Goal: Transaction & Acquisition: Book appointment/travel/reservation

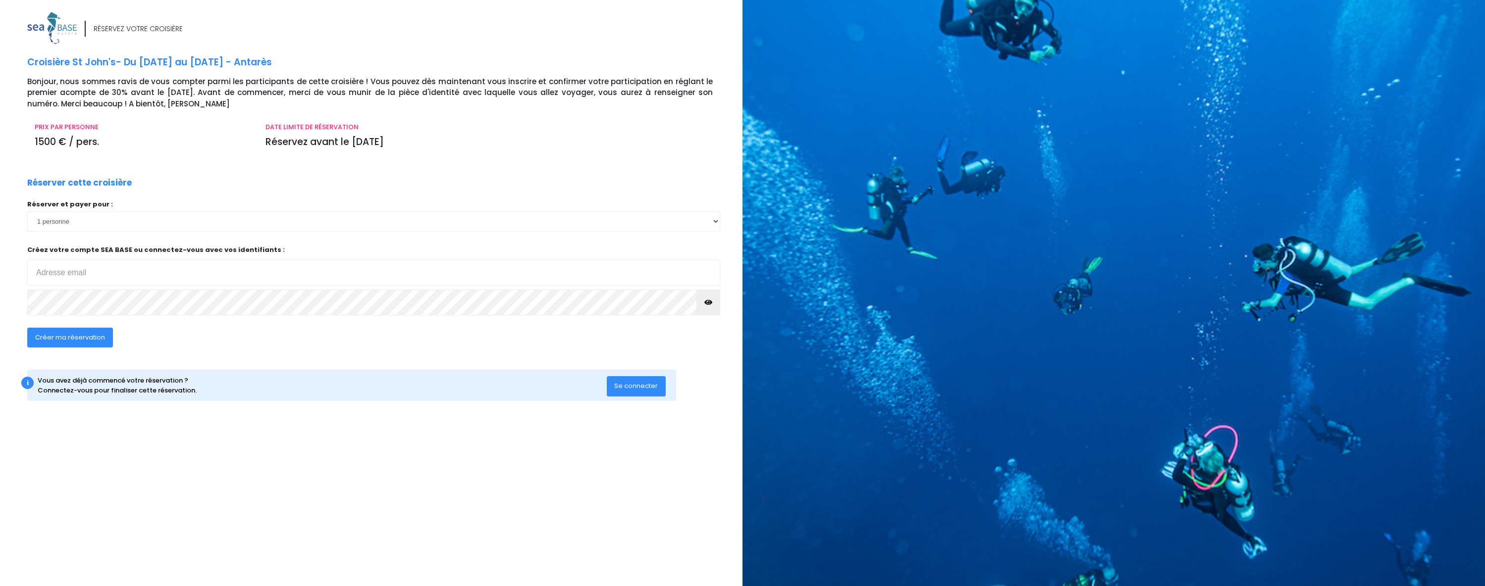
type input "[EMAIL_ADDRESS][DOMAIN_NAME]"
click at [149, 220] on select "1 personne 2 personnes 3 personnes 4 personnes" at bounding box center [373, 221] width 693 height 20
click at [151, 283] on input "[EMAIL_ADDRESS][DOMAIN_NAME]" at bounding box center [373, 273] width 693 height 26
click at [130, 226] on select "1 personne 2 personnes 3 personnes 4 personnes" at bounding box center [373, 221] width 693 height 20
select select "4"
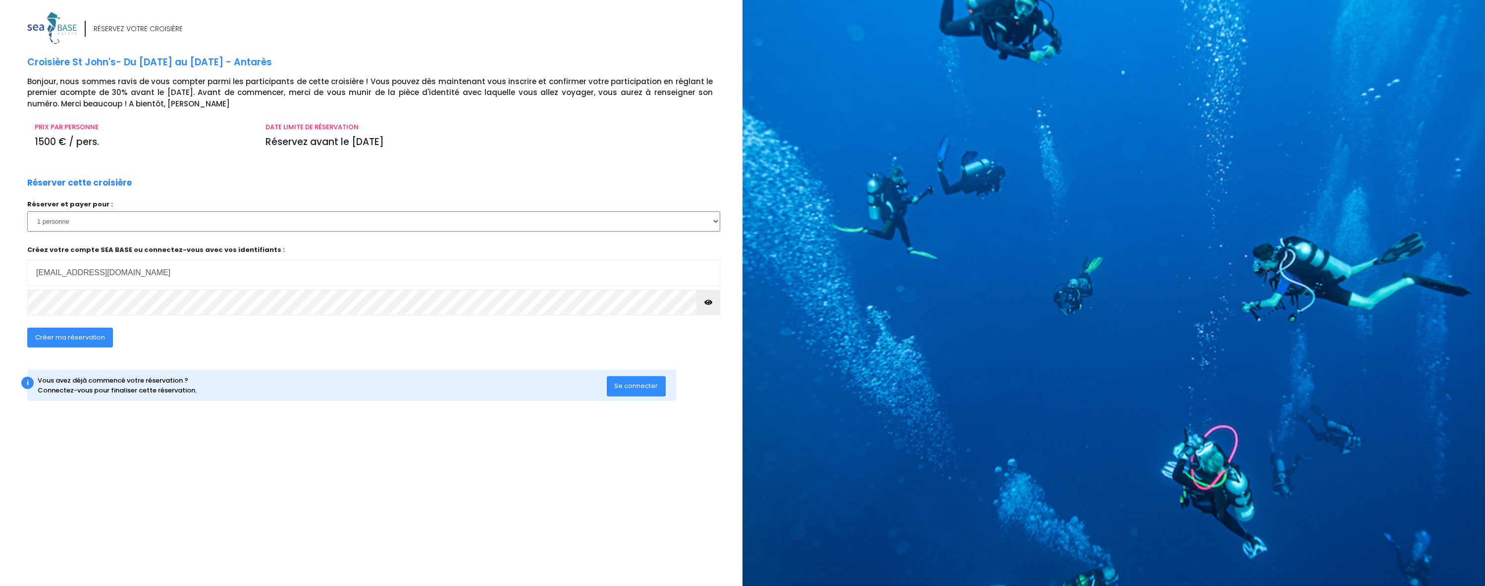
click at [27, 211] on select "1 personne 2 personnes 3 personnes 4 personnes" at bounding box center [373, 221] width 693 height 20
click at [87, 336] on span "Créer ma réservation" at bounding box center [70, 337] width 70 height 9
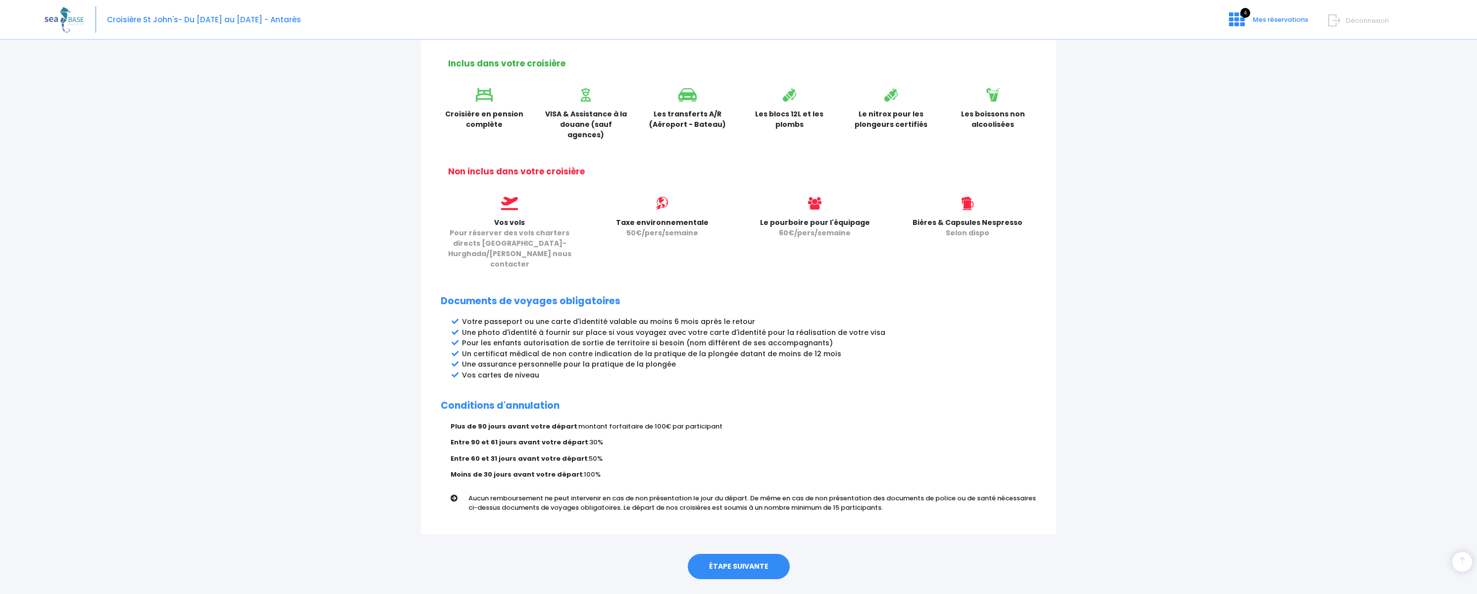
scroll to position [302, 0]
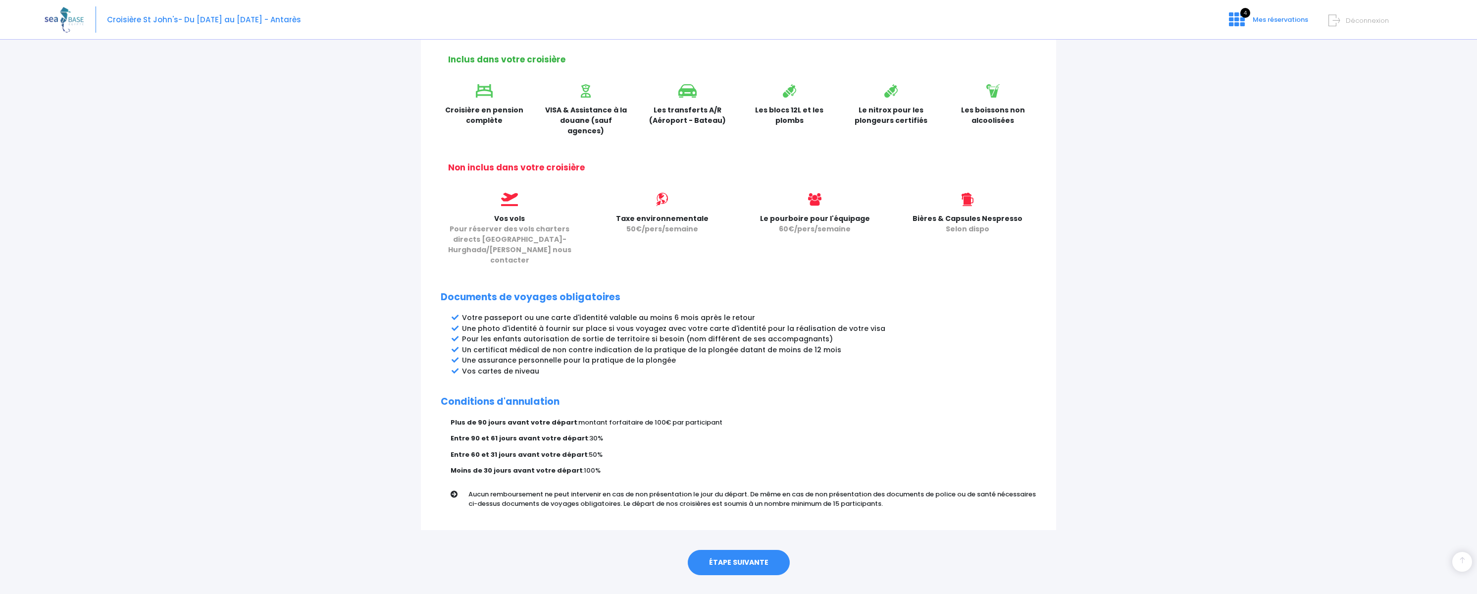
click at [743, 550] on link "ÉTAPE SUIVANTE" at bounding box center [739, 563] width 102 height 26
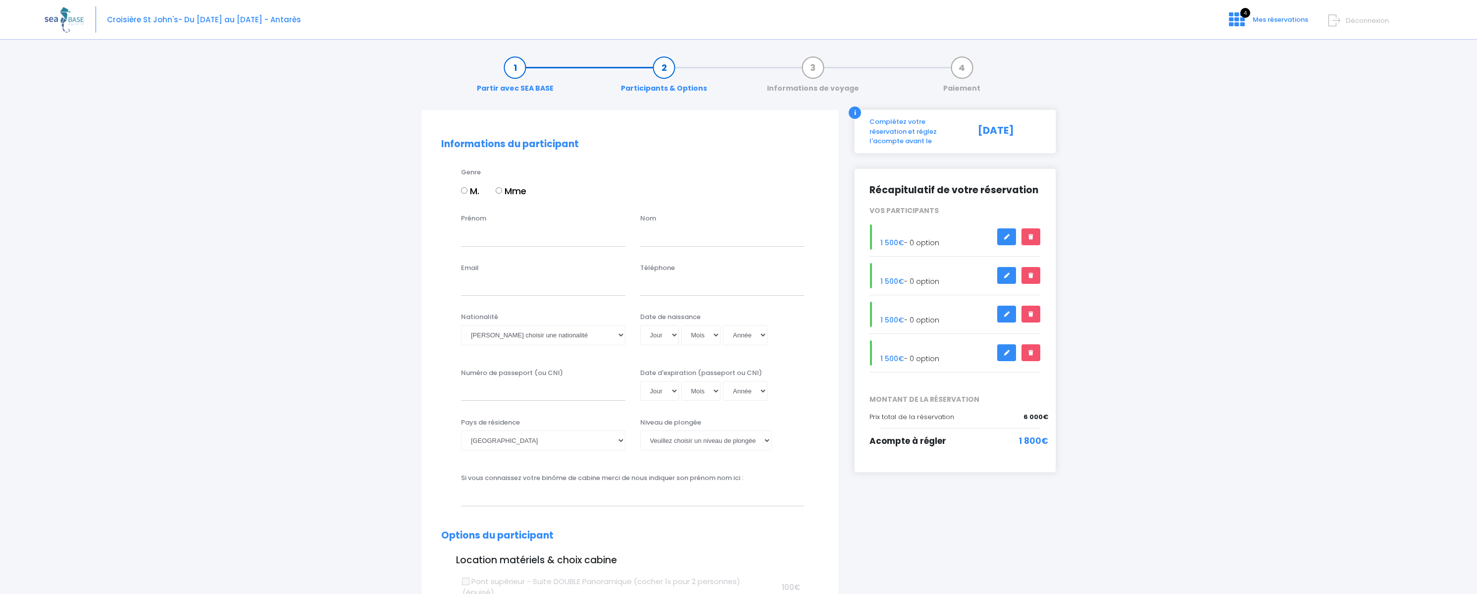
click at [464, 189] on input "M." at bounding box center [464, 190] width 6 height 6
radio input "true"
click at [498, 236] on input "Prénom" at bounding box center [543, 236] width 164 height 20
type input "Adrien"
type input "[PERSON_NAME]"
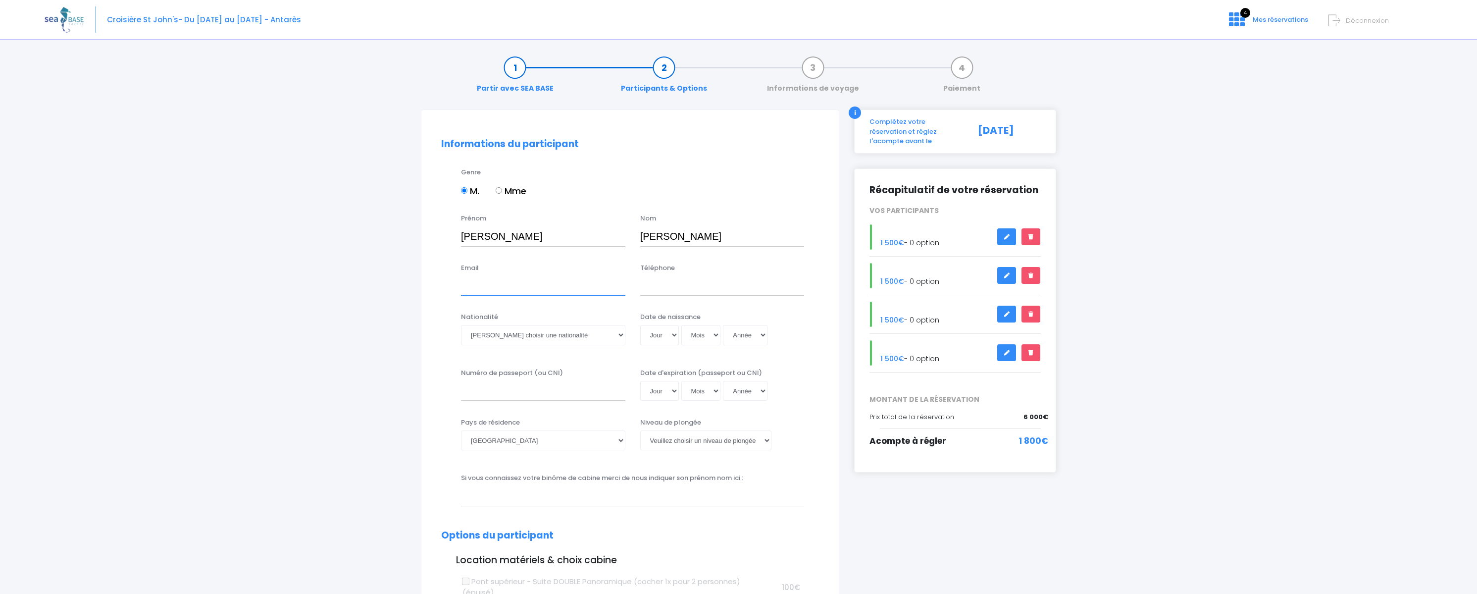
click at [496, 292] on input "Email" at bounding box center [543, 286] width 164 height 20
type input "[EMAIL_ADDRESS][DOMAIN_NAME]"
click at [664, 278] on input "Téléphone" at bounding box center [722, 286] width 164 height 20
type input "0631507044"
click at [603, 335] on select "Veuillez choisir une nationalité Afghane Albanaise Algerienne Allemande America…" at bounding box center [543, 335] width 164 height 20
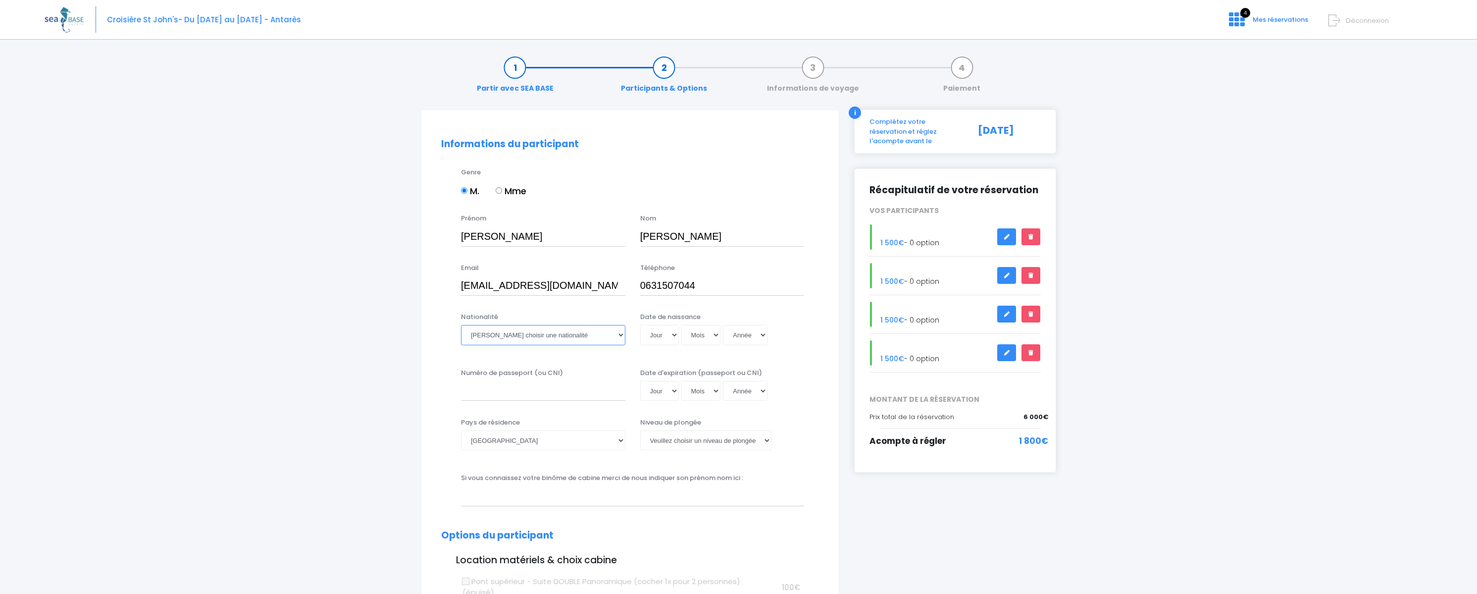
select select "Française"
click at [461, 325] on select "Veuillez choisir une nationalité Afghane Albanaise Algerienne Allemande America…" at bounding box center [543, 335] width 164 height 20
click at [676, 331] on select "Jour 01 02 03 04 05 06 07 08 09 10 11 12 13 14 15 16 17 18 19 20 21 22 23 24 25…" at bounding box center [659, 335] width 39 height 20
select select "20"
click at [640, 325] on select "Jour 01 02 03 04 05 06 07 08 09 10 11 12 13 14 15 16 17 18 19 20 21 22 23 24 25…" at bounding box center [659, 335] width 39 height 20
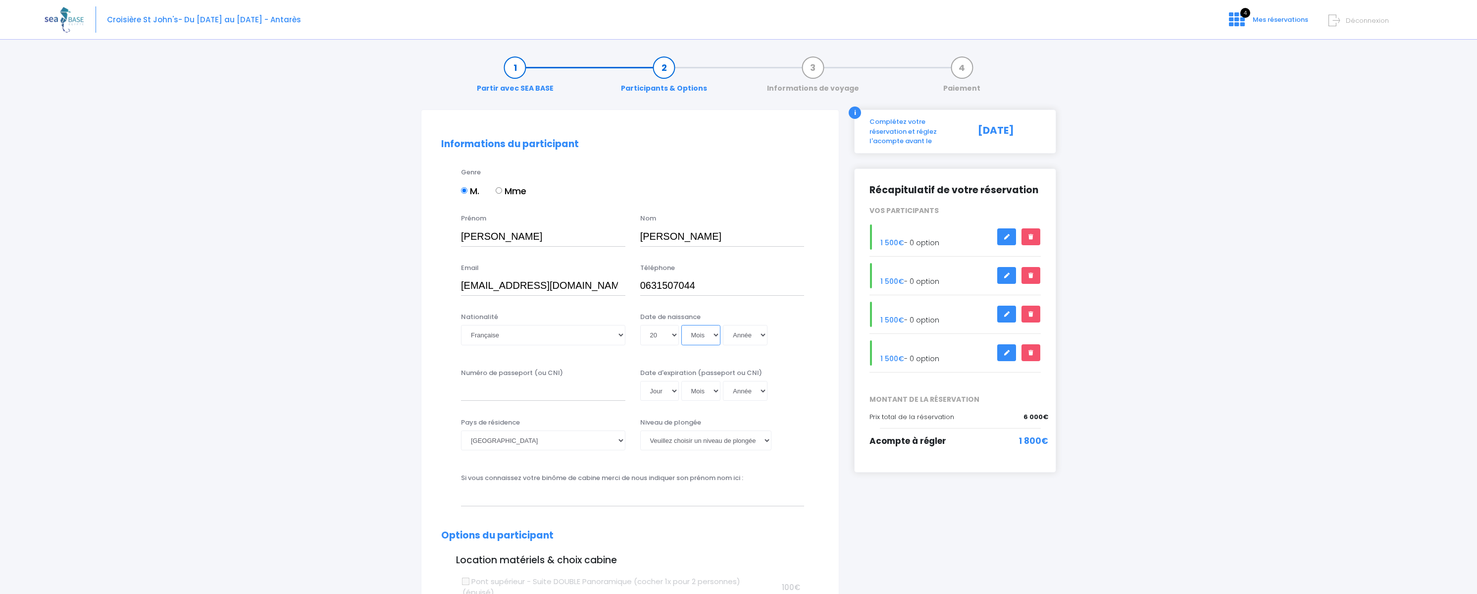
click at [706, 339] on select "Mois 01 02 03 04 05 06 07 08 09 10 11 12" at bounding box center [701, 335] width 40 height 20
select select "07"
click at [681, 325] on select "Mois 01 02 03 04 05 06 07 08 09 10 11 12" at bounding box center [701, 335] width 40 height 20
click at [756, 334] on select "Année 2045 2044 2043 2042 2041 2040 2039 2038 2037 2036 2035 2034 2033 2032 203…" at bounding box center [745, 335] width 45 height 20
select select "1981"
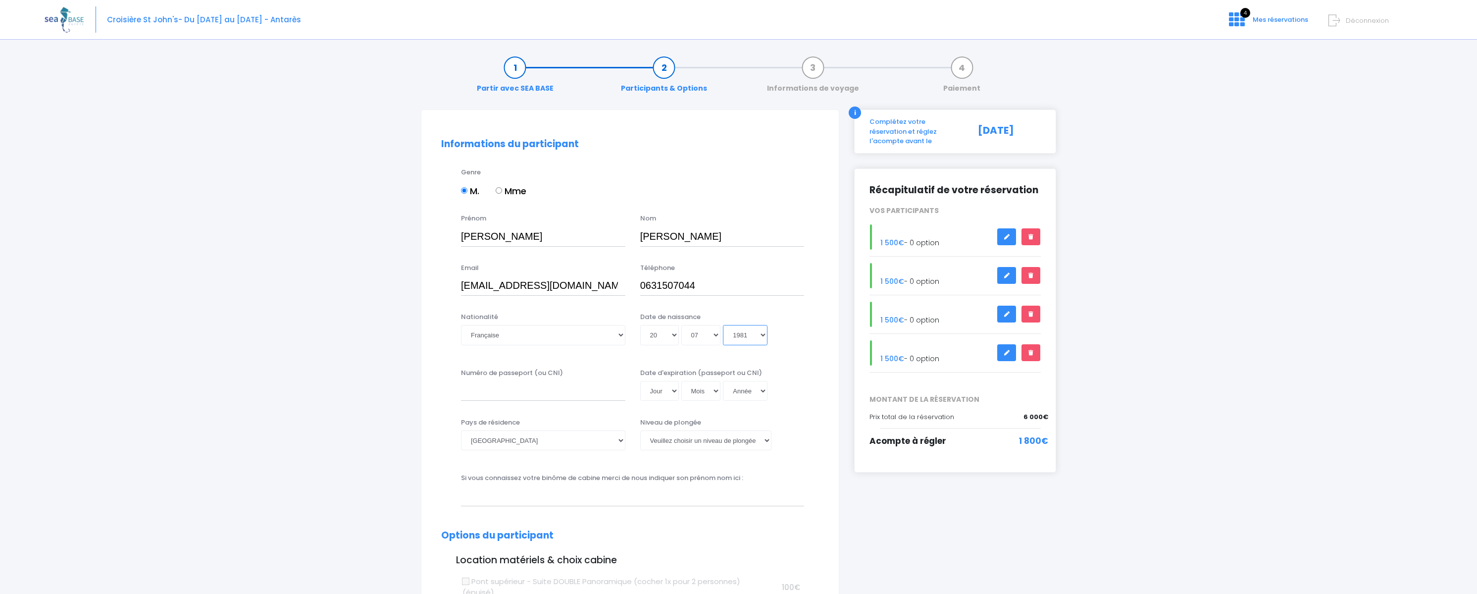
click at [723, 325] on select "Année 2045 2044 2043 2042 2041 2040 2039 2038 2037 2036 2035 2034 2033 2032 203…" at bounding box center [745, 335] width 45 height 20
type input "1981-07-20"
click at [532, 406] on div "Numéro de passeport (ou CNI) Date d'expiration (passeport ou CNI) Jour 01 02 03…" at bounding box center [630, 388] width 393 height 40
click at [531, 399] on input "Numéro de passeport (ou CNI)" at bounding box center [543, 391] width 164 height 20
type input "19EH93936"
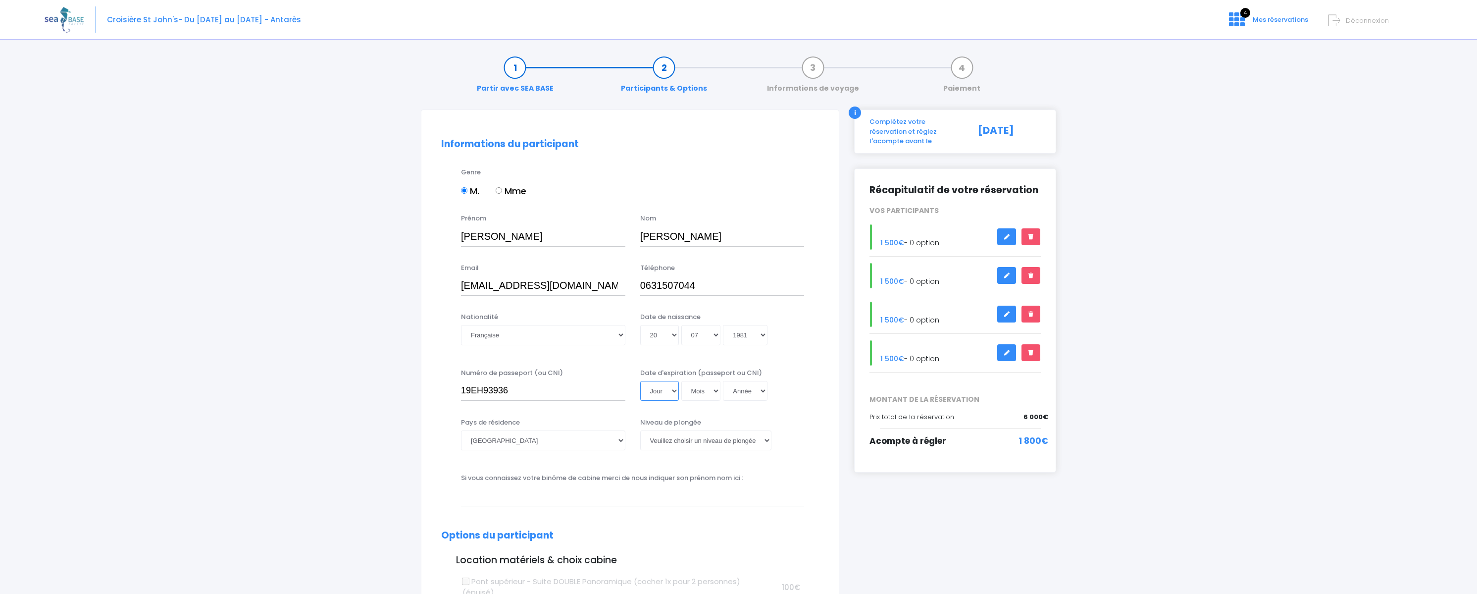
click at [668, 389] on select "Jour 01 02 03 04 05 06 07 08 09 10 11 12 13 14 15 16 17 18 19 20 21 22 23 24 25…" at bounding box center [659, 391] width 39 height 20
select select "18"
click at [640, 381] on select "Jour 01 02 03 04 05 06 07 08 09 10 11 12 13 14 15 16 17 18 19 20 21 22 23 24 25…" at bounding box center [659, 391] width 39 height 20
click at [704, 392] on select "Mois 01 02 03 04 05 06 07 08 09 10 11 12" at bounding box center [701, 391] width 40 height 20
select select "09"
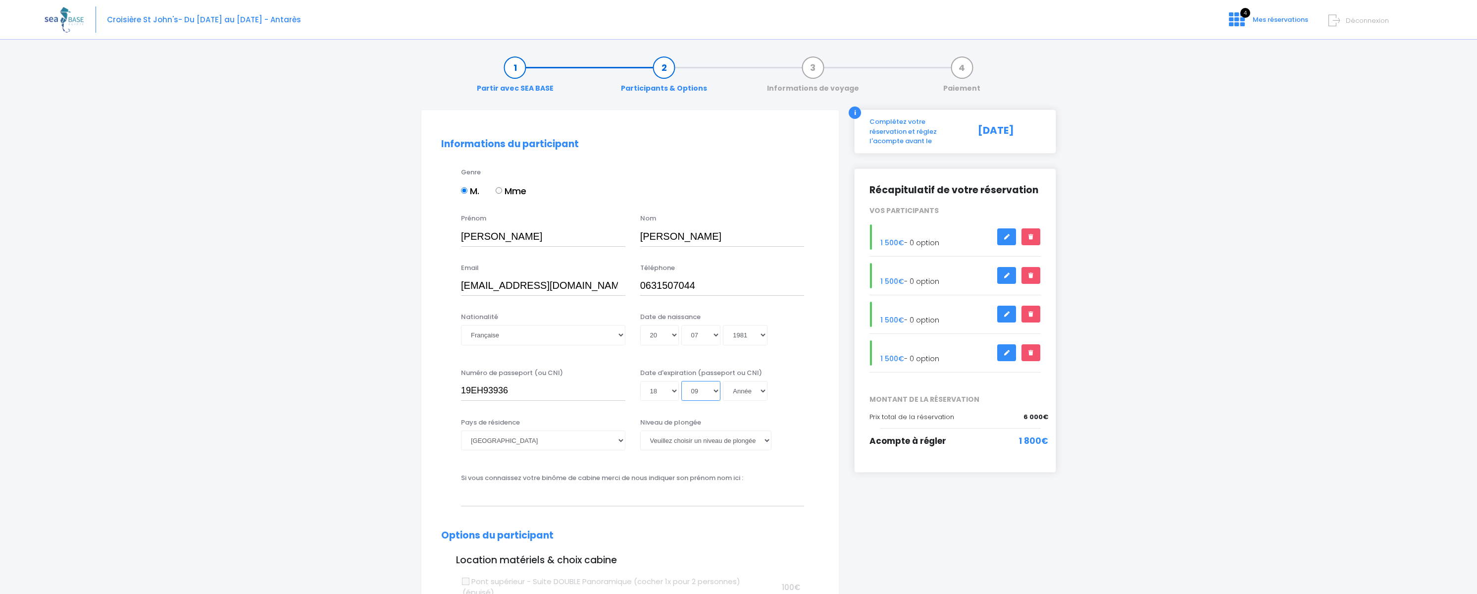
click at [681, 381] on select "Mois 01 02 03 04 05 06 07 08 09 10 11 12" at bounding box center [701, 391] width 40 height 20
click at [748, 388] on select "Année 2045 2044 2043 2042 2041 2040 2039 2038 2037 2036 2035 2034 2033 2032 203…" at bounding box center [745, 391] width 45 height 20
select select "2029"
click at [723, 381] on select "Année 2045 2044 2043 2042 2041 2040 2039 2038 2037 2036 2035 2034 2033 2032 203…" at bounding box center [745, 391] width 45 height 20
type input "2029-09-18"
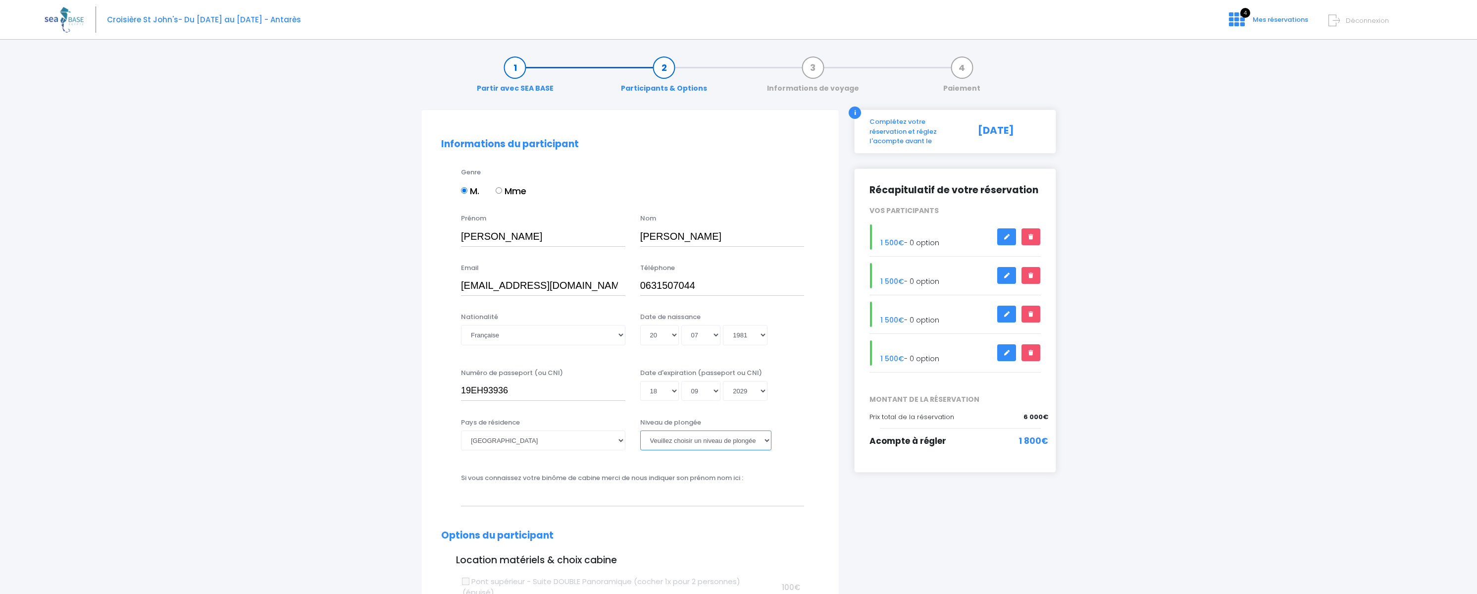
click at [680, 440] on select "Veuillez choisir un niveau de plongée Non plongeur Junior OW diver Adventure OW…" at bounding box center [705, 440] width 131 height 20
select select "N3"
click at [640, 430] on select "Veuillez choisir un niveau de plongée Non plongeur Junior OW diver Adventure OW…" at bounding box center [705, 440] width 131 height 20
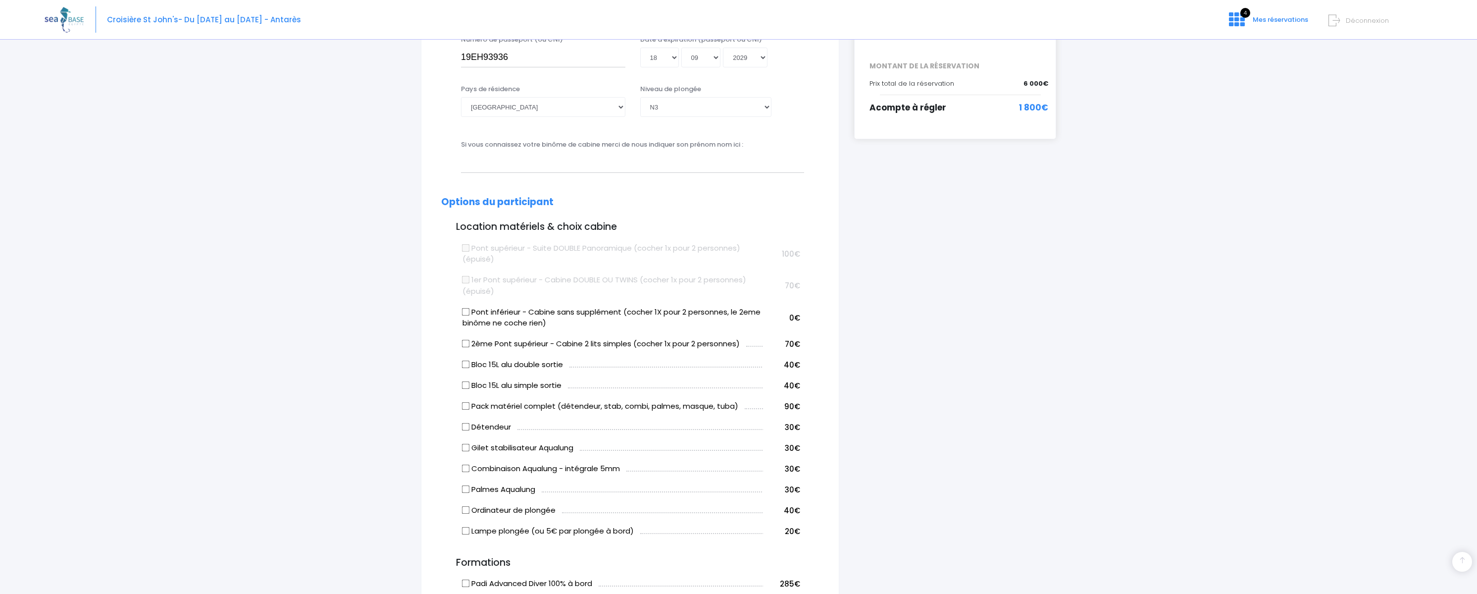
scroll to position [347, 0]
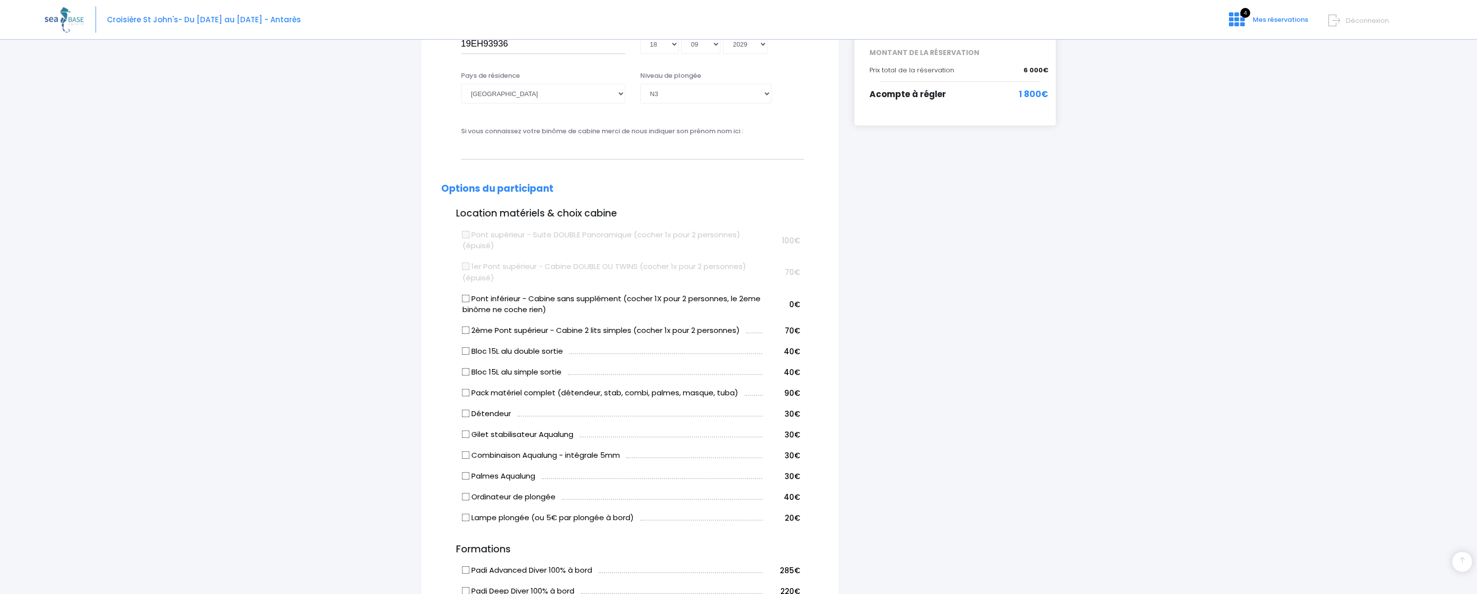
click at [468, 354] on input "Bloc 15L alu double sortie" at bounding box center [466, 351] width 8 height 8
checkbox input "true"
click at [465, 298] on input "Pont inférieur - Cabine sans supplément (cocher 1X pour 2 personnes, le 2eme bi…" at bounding box center [466, 298] width 8 height 8
checkbox input "true"
click at [463, 331] on input "2ème Pont supérieur - Cabine 2 lits simples (cocher 1x pour 2 personnes)" at bounding box center [466, 330] width 8 height 8
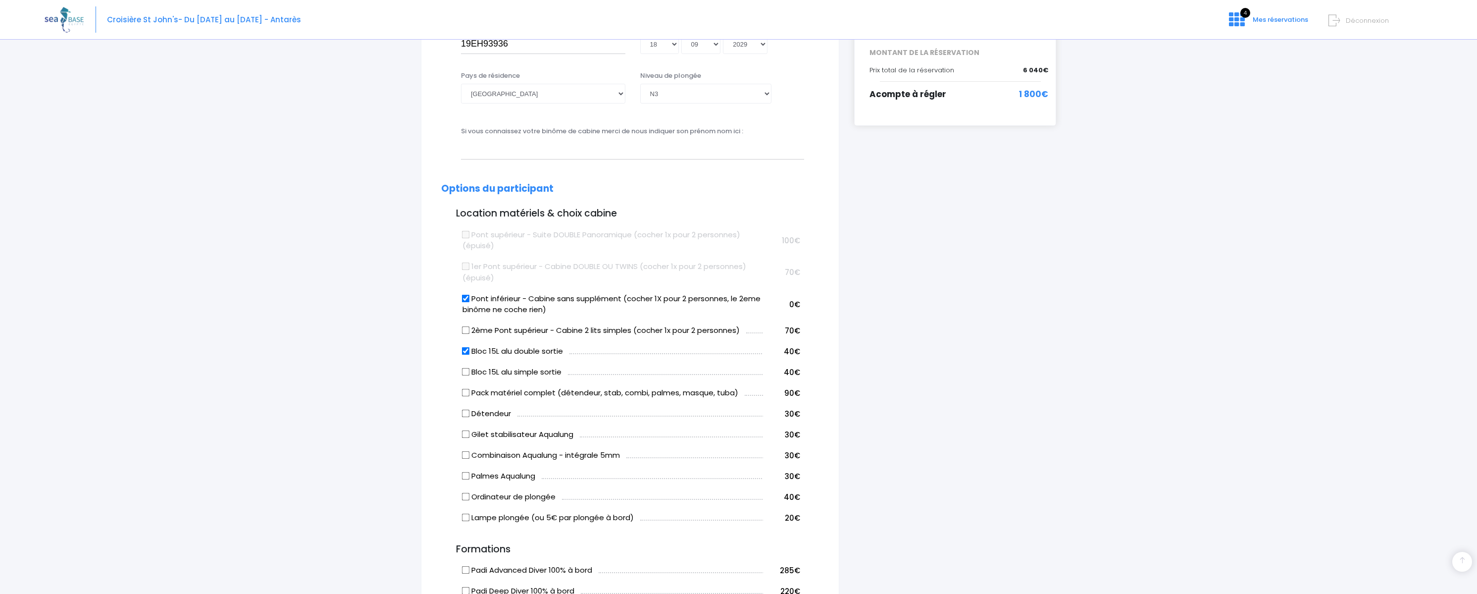
checkbox input "true"
click at [468, 300] on input "Pont inférieur - Cabine sans supplément (cocher 1X pour 2 personnes, le 2eme bi…" at bounding box center [466, 298] width 8 height 8
checkbox input "false"
click at [466, 330] on input "2ème Pont supérieur - Cabine 2 lits simples (cocher 1x pour 2 personnes)" at bounding box center [466, 330] width 8 height 8
checkbox input "false"
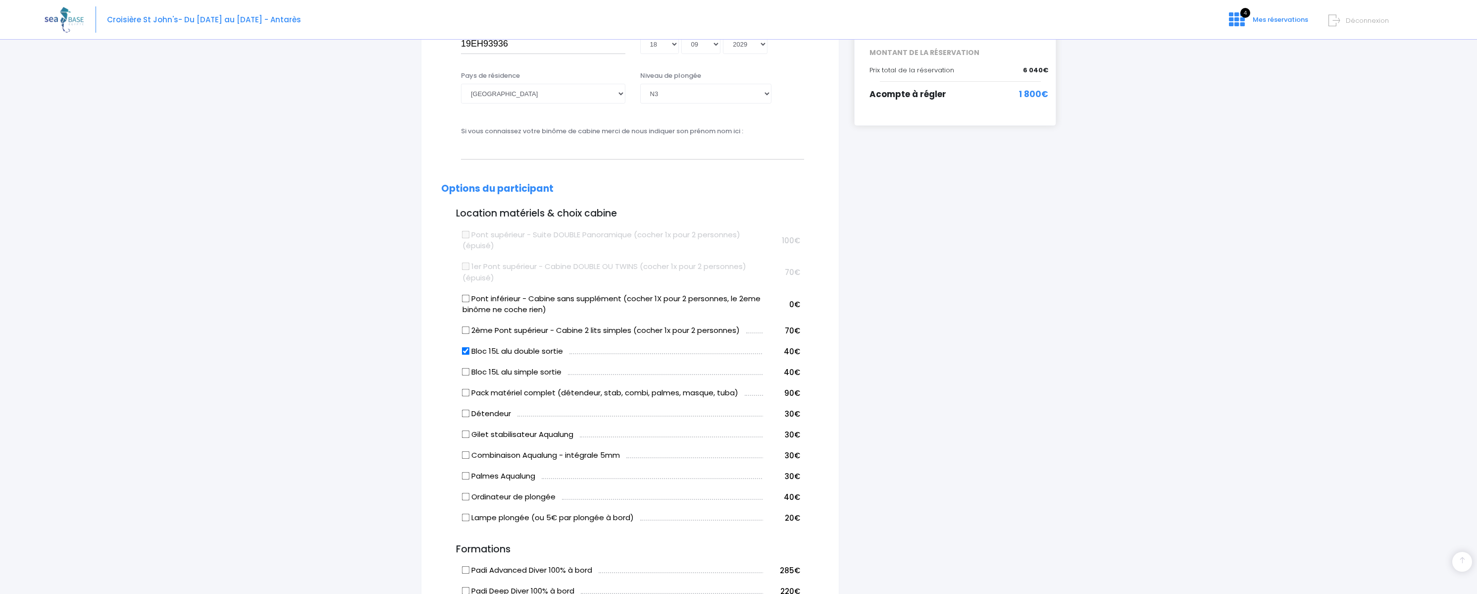
click at [467, 352] on input "Bloc 15L alu double sortie" at bounding box center [466, 351] width 8 height 8
checkbox input "false"
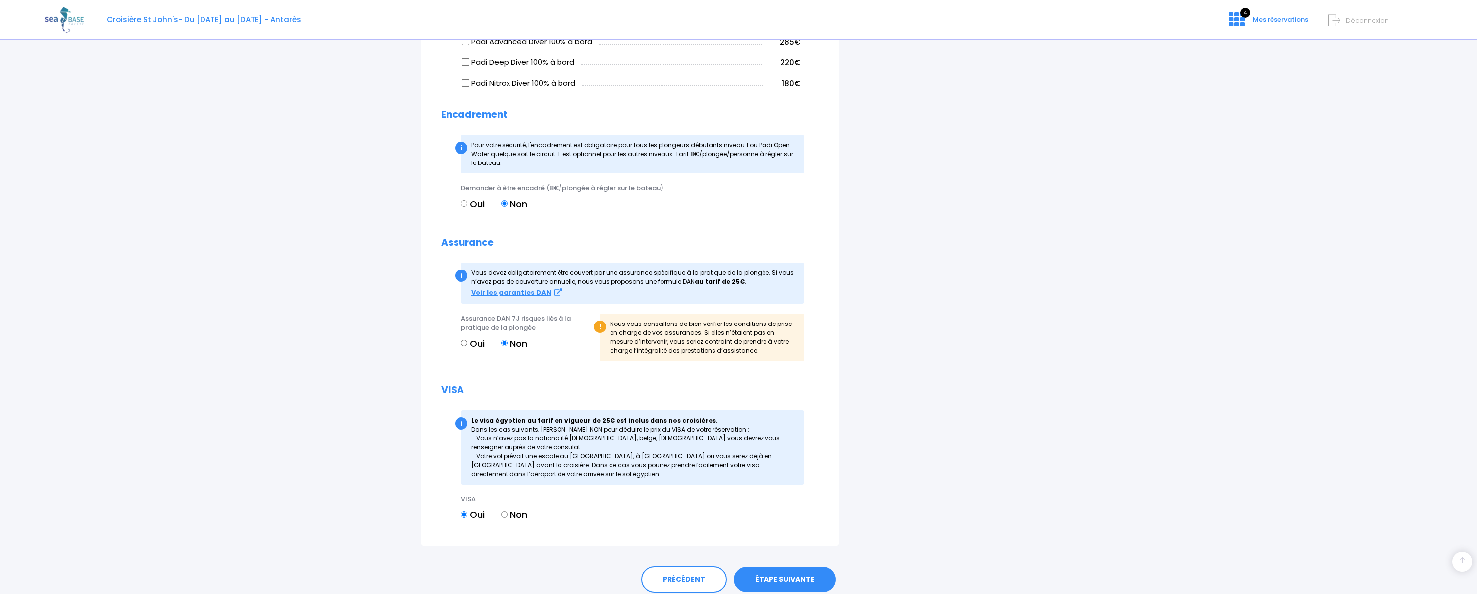
scroll to position [913, 0]
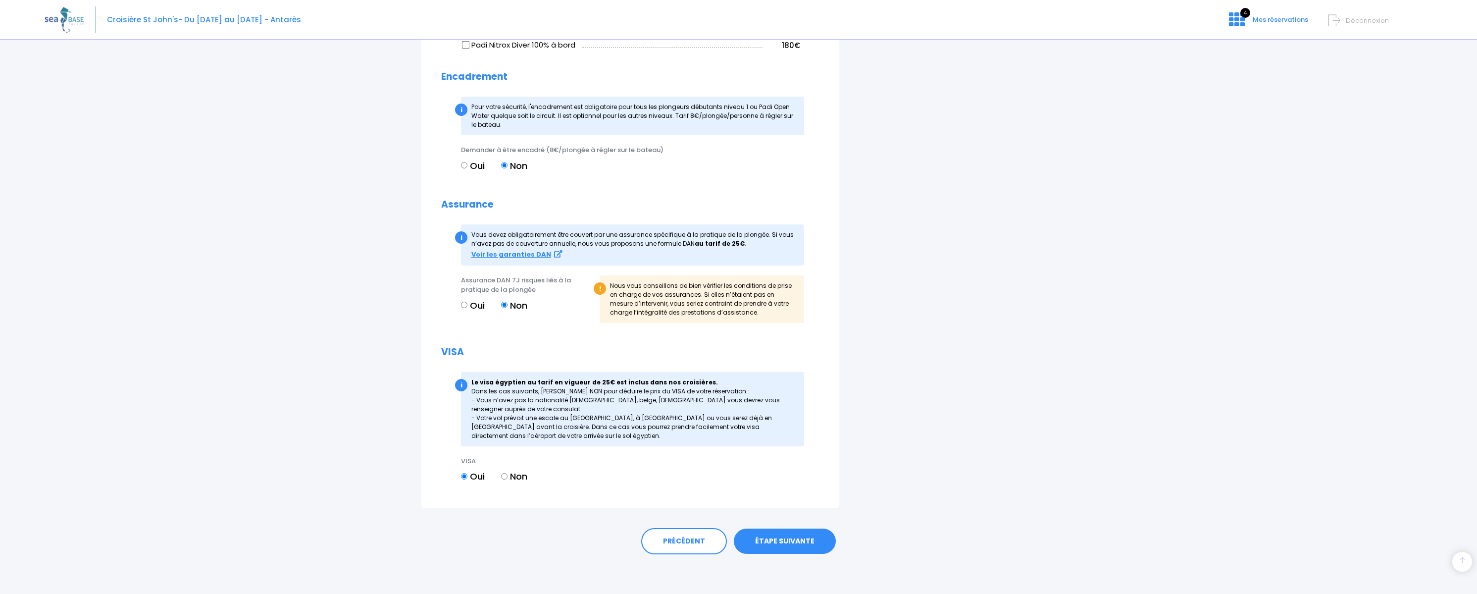
click at [786, 539] on link "ÉTAPE SUIVANTE" at bounding box center [785, 541] width 102 height 26
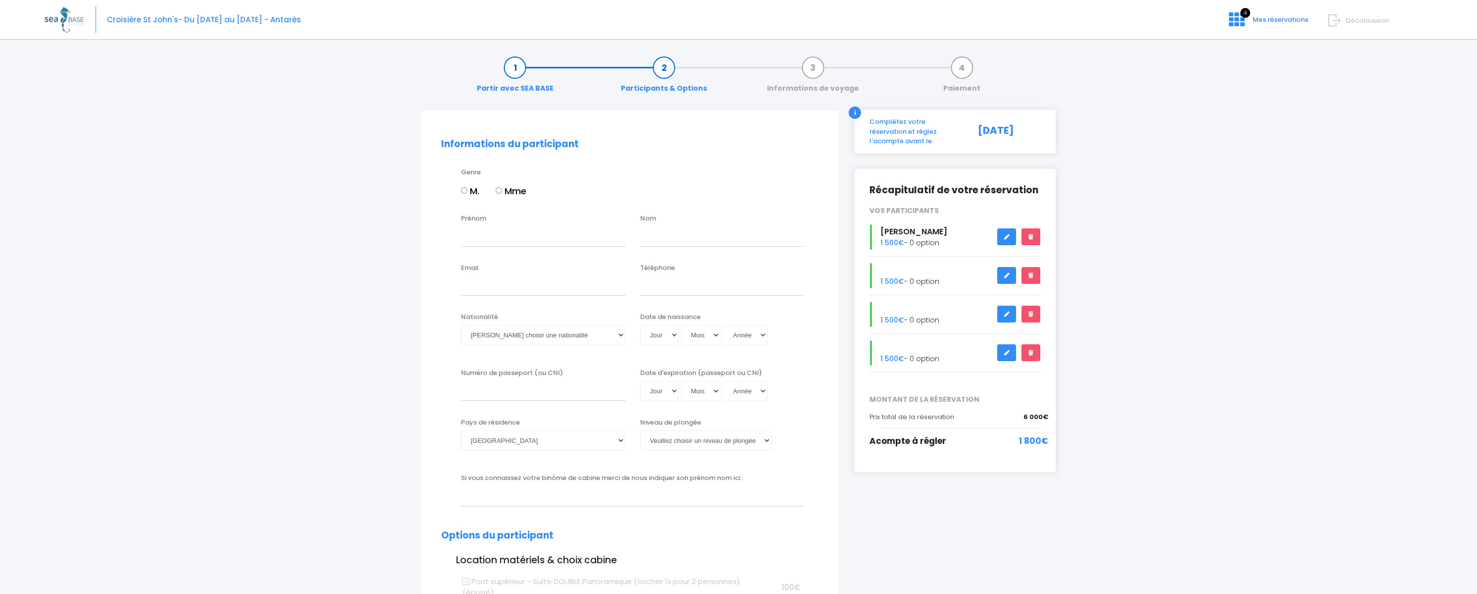
click at [500, 192] on input "Mme" at bounding box center [499, 190] width 6 height 6
radio input "true"
click at [504, 234] on input "Prénom" at bounding box center [543, 236] width 164 height 20
type input "Delphine"
click at [724, 231] on input "text" at bounding box center [722, 236] width 164 height 20
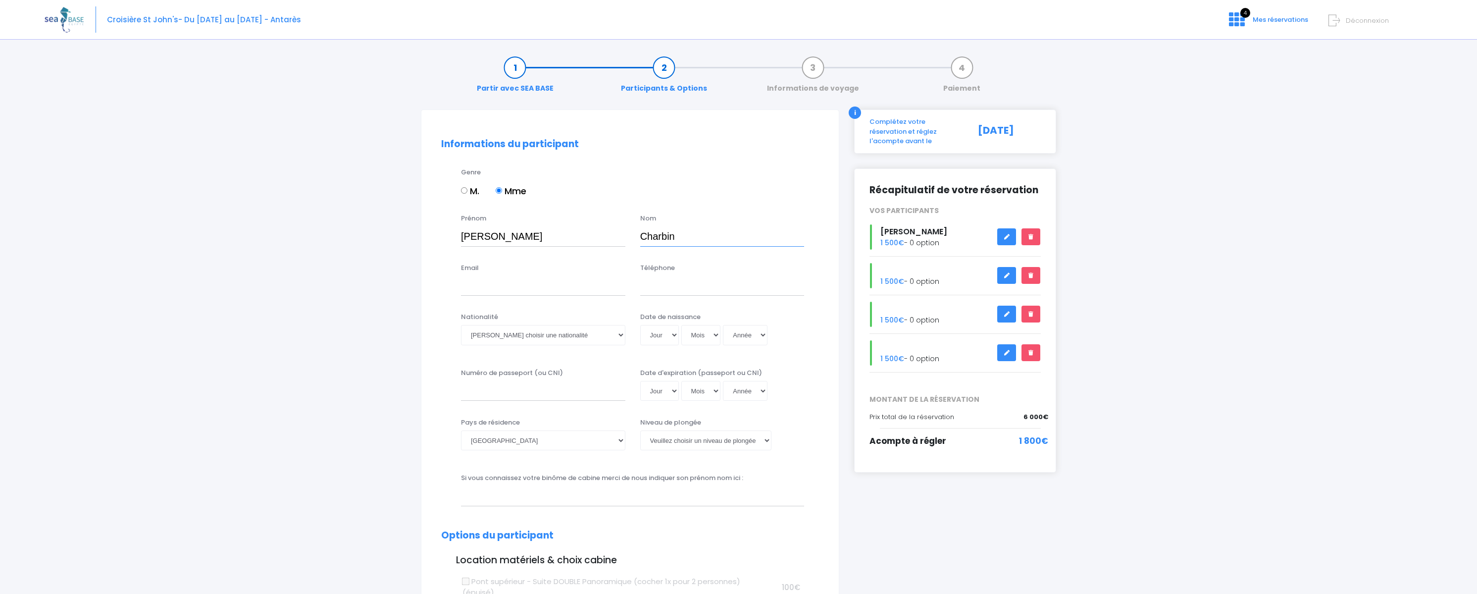
type input "Charbin"
click at [565, 285] on input "Email" at bounding box center [543, 286] width 164 height 20
type input "[EMAIL_ADDRESS][DOMAIN_NAME]"
type input "0631507044"
type input "19EH93936"
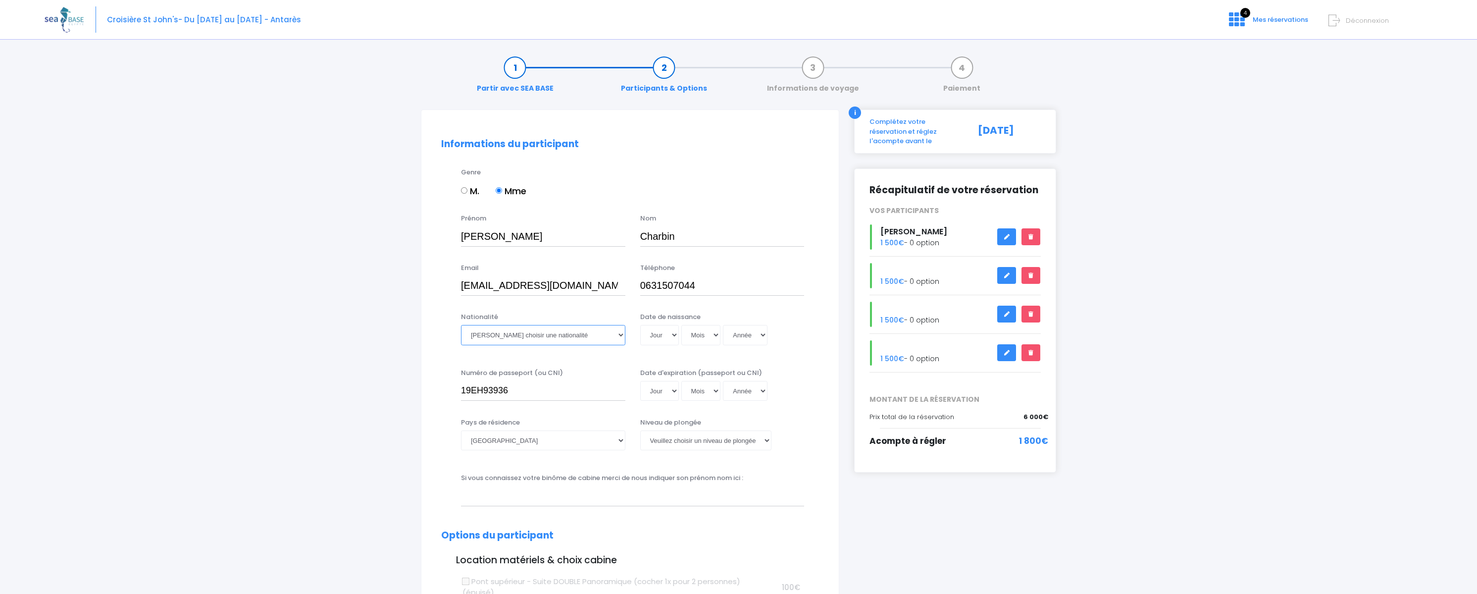
click at [532, 332] on select "Veuillez choisir une nationalité [DEMOGRAPHIC_DATA] Algerienne Allemande [GEOGR…" at bounding box center [543, 335] width 164 height 20
select select "Française"
click at [461, 325] on select "Veuillez choisir une nationalité [DEMOGRAPHIC_DATA] Algerienne Allemande [GEOGR…" at bounding box center [543, 335] width 164 height 20
click at [669, 334] on select "Jour 01 02 03 04 05 06 07 08 09 10 11 12 13 14 15 16 17 18 19 20 21 22 23 24 25…" at bounding box center [659, 335] width 39 height 20
select select "06"
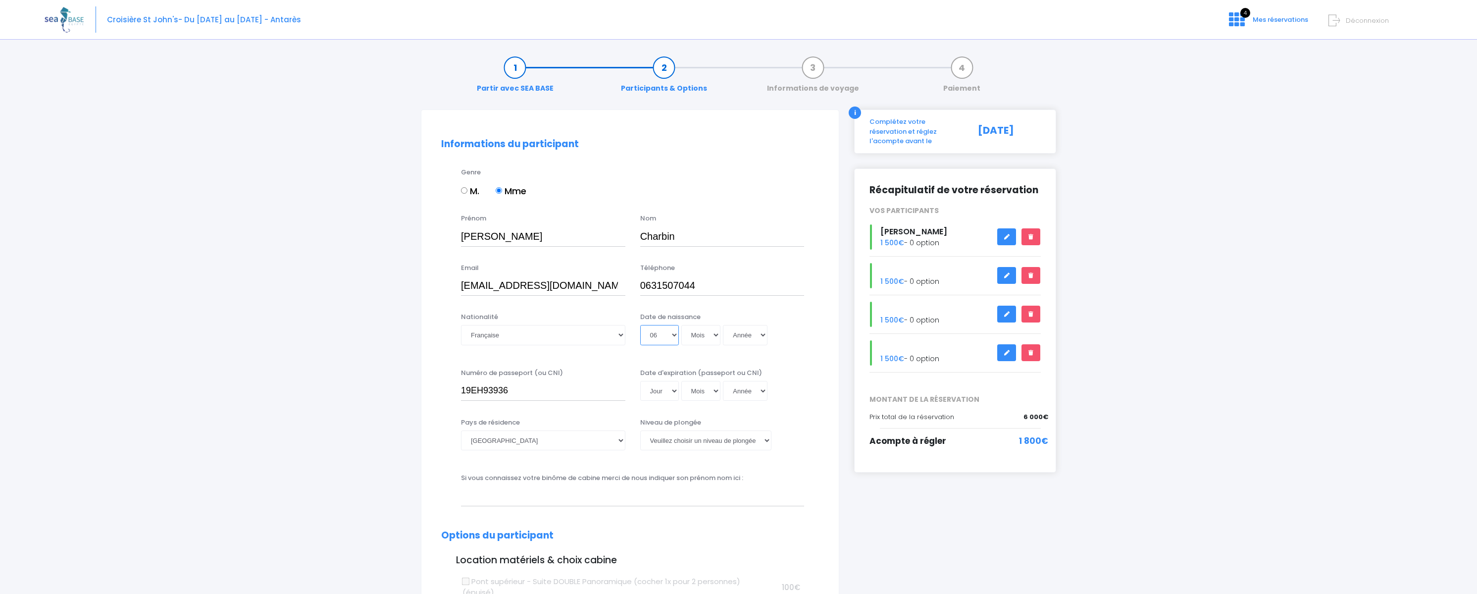
click at [640, 325] on select "Jour 01 02 03 04 05 06 07 08 09 10 11 12 13 14 15 16 17 18 19 20 21 22 23 24 25…" at bounding box center [659, 335] width 39 height 20
click at [700, 334] on select "Mois 01 02 03 04 05 06 07 08 09 10 11 12" at bounding box center [701, 335] width 40 height 20
select select "02"
click at [681, 325] on select "Mois 01 02 03 04 05 06 07 08 09 10 11 12" at bounding box center [701, 335] width 40 height 20
click at [741, 334] on select "Année 2045 2044 2043 2042 2041 2040 2039 2038 2037 2036 2035 2034 2033 2032 203…" at bounding box center [745, 335] width 45 height 20
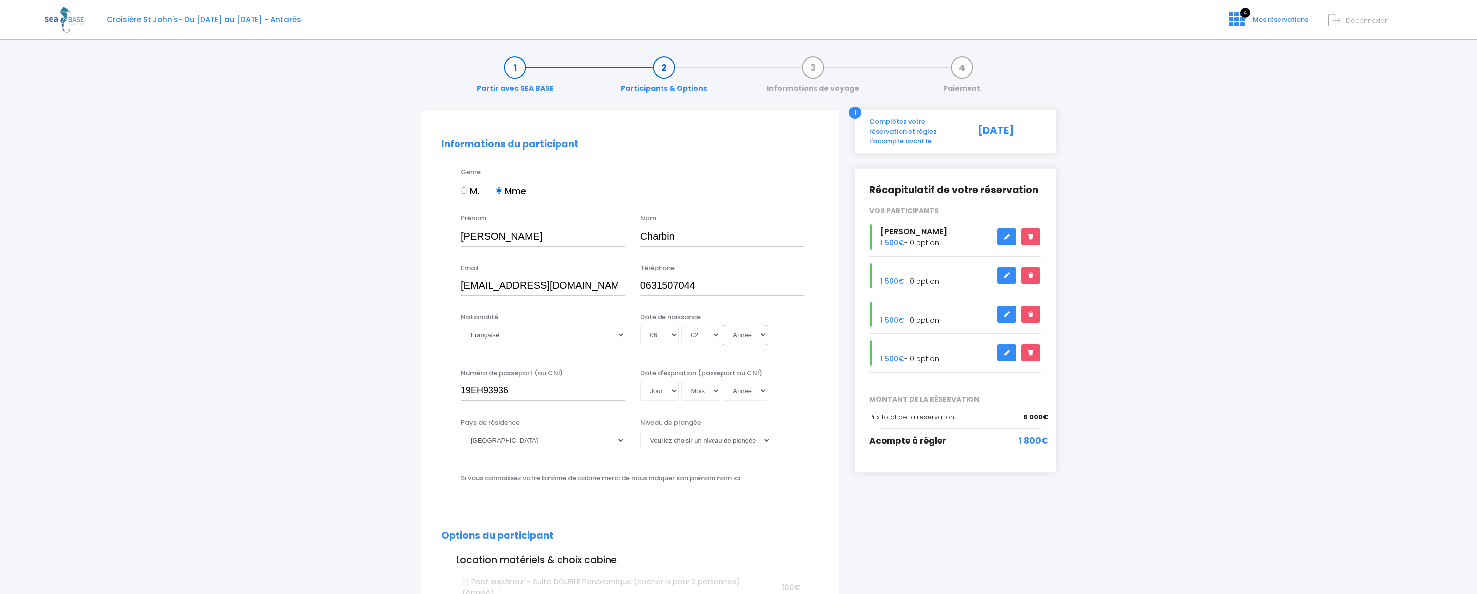
select select "1981"
click at [723, 325] on select "Année 2045 2044 2043 2042 2041 2040 2039 2038 2037 2036 2035 2034 2033 2032 203…" at bounding box center [745, 335] width 45 height 20
type input "1981-02-06"
click at [537, 392] on input "19EH93936" at bounding box center [543, 391] width 164 height 20
drag, startPoint x: 519, startPoint y: 392, endPoint x: 437, endPoint y: 388, distance: 81.8
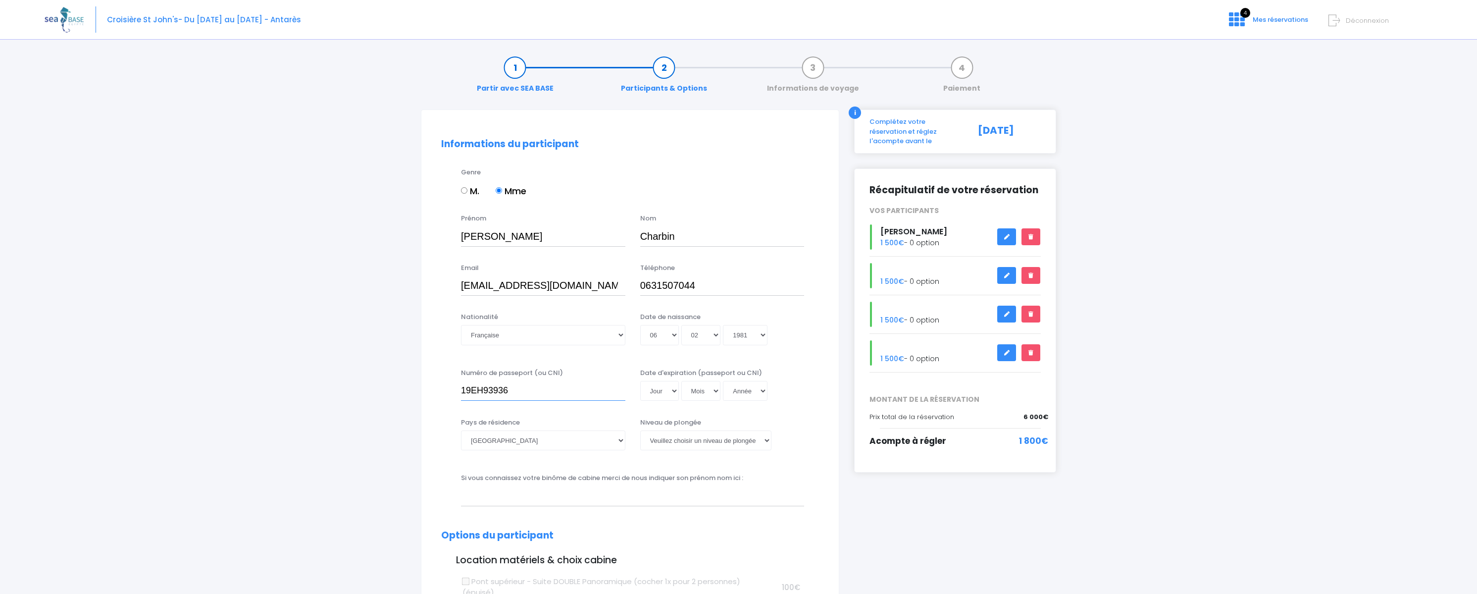
click at [441, 388] on div "Numéro de passeport (ou CNI) 19EH93936 Date d'expiration (passeport ou CNI) Jou…" at bounding box center [630, 388] width 393 height 40
click at [482, 383] on input "23ke29922" at bounding box center [543, 391] width 164 height 20
type input "23KE29922"
click at [675, 390] on select "Jour 01 02 03 04 05 06 07 08 09 10 11 12 13 14 15 16 17 18 19 20 21 22 23 24 25…" at bounding box center [659, 391] width 39 height 20
select select "08"
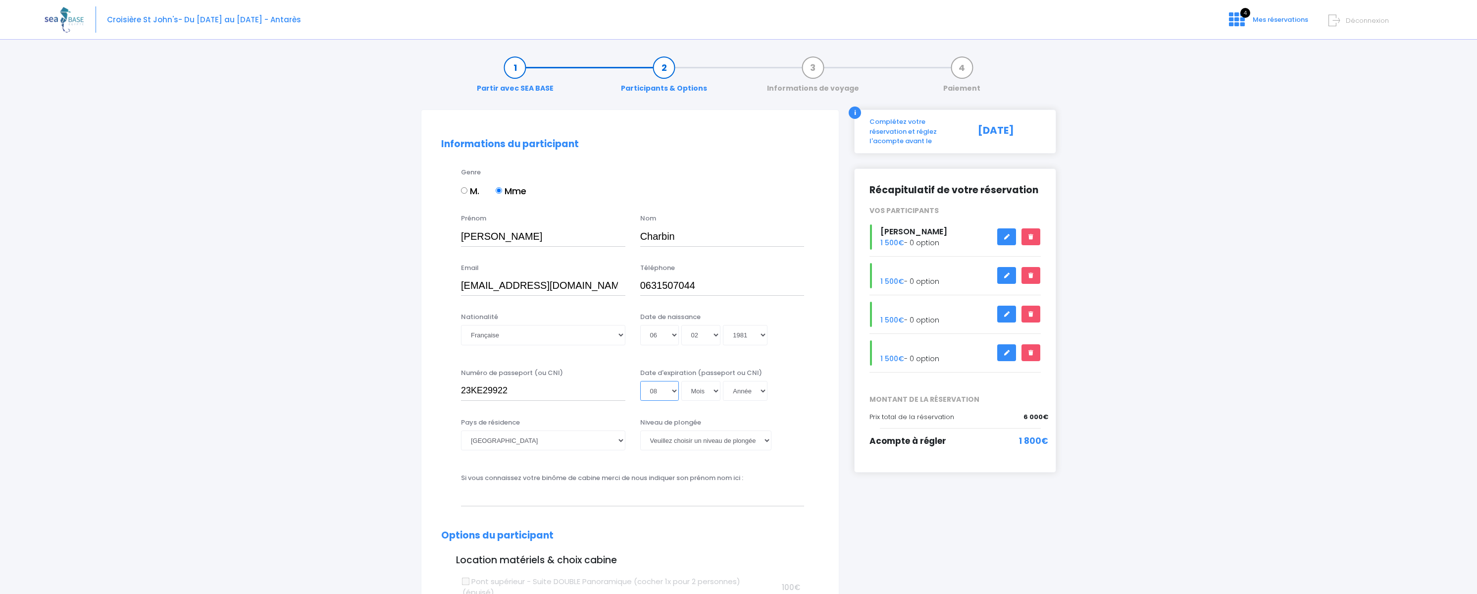
click at [640, 381] on select "Jour 01 02 03 04 05 06 07 08 09 10 11 12 13 14 15 16 17 18 19 20 21 22 23 24 25…" at bounding box center [659, 391] width 39 height 20
click at [704, 387] on select "Mois 01 02 03 04 05 06 07 08 09 10 11 12" at bounding box center [701, 391] width 40 height 20
select select "10"
click at [681, 381] on select "Mois 01 02 03 04 05 06 07 08 09 10 11 12" at bounding box center [701, 391] width 40 height 20
click at [755, 383] on select "Année 2045 2044 2043 2042 2041 2040 2039 2038 2037 2036 2035 2034 2033 2032 203…" at bounding box center [745, 391] width 45 height 20
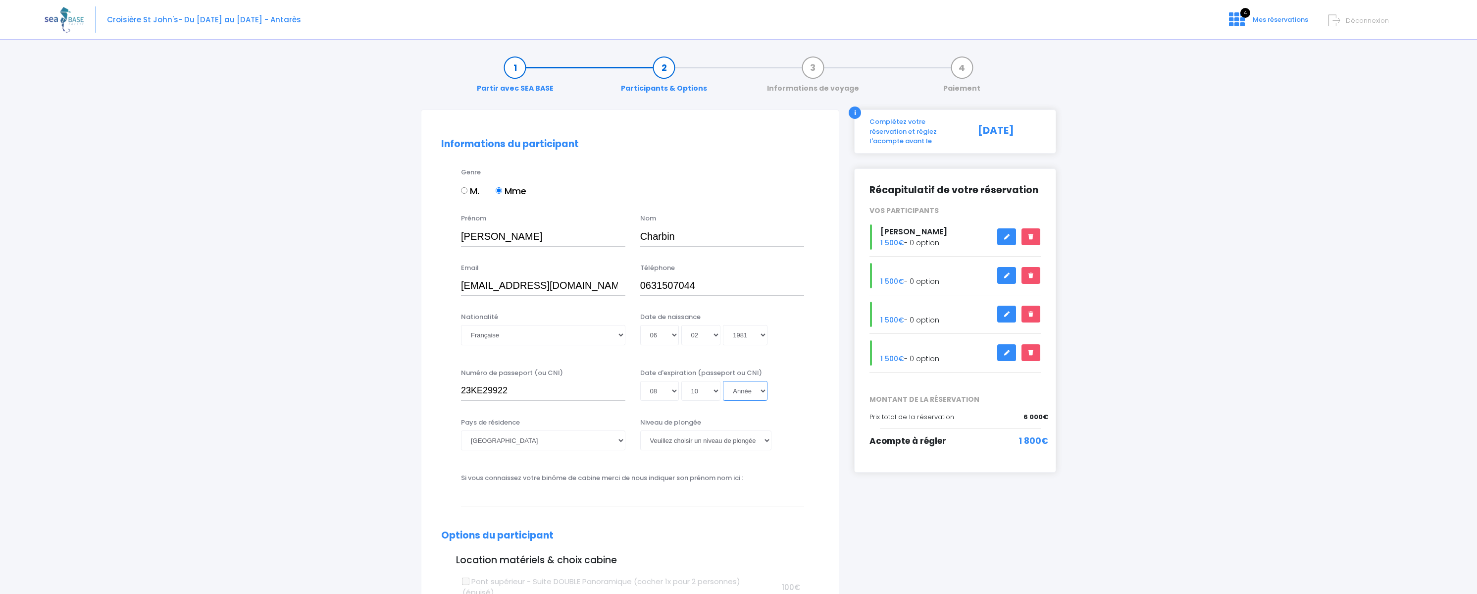
select select "2033"
click at [723, 381] on select "Année 2045 2044 2043 2042 2041 2040 2039 2038 2037 2036 2035 2034 2033 2032 203…" at bounding box center [745, 391] width 45 height 20
type input "2033-10-08"
click at [669, 441] on select "[PERSON_NAME] choisir un niveau de plongée Non plongeur Junior OW diver Adventu…" at bounding box center [705, 440] width 131 height 20
select select "N1"
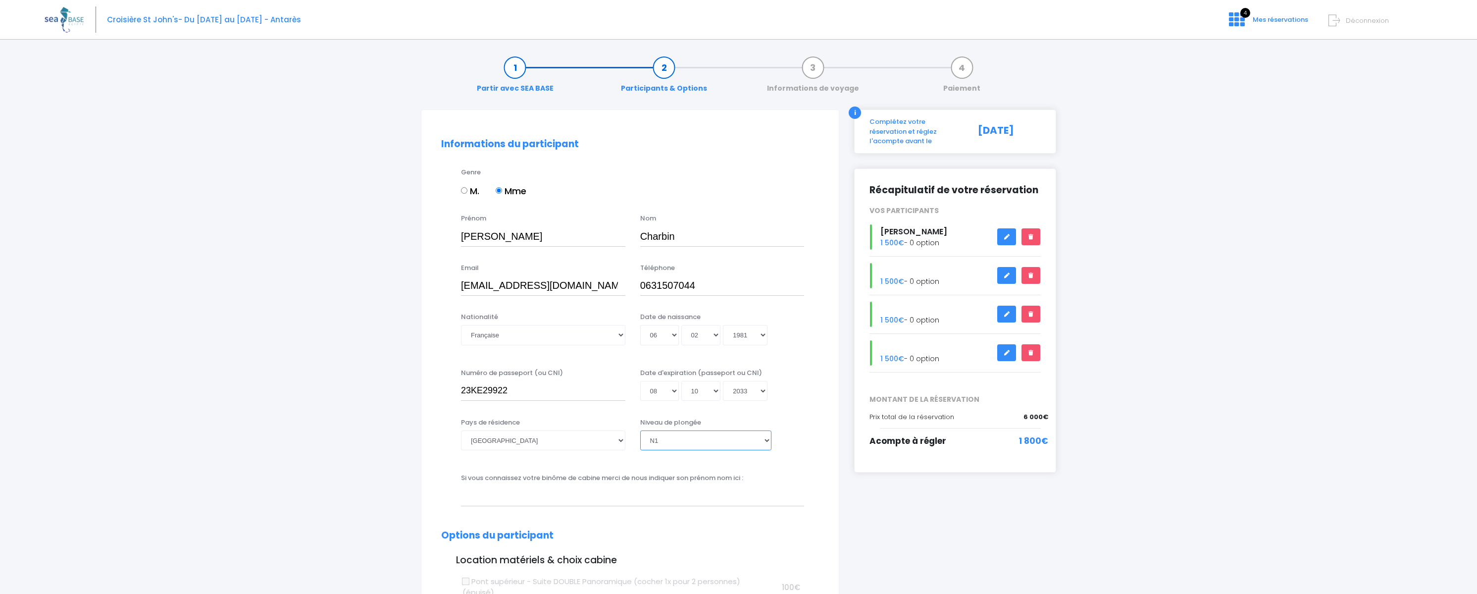
click at [640, 430] on select "[PERSON_NAME] choisir un niveau de plongée Non plongeur Junior OW diver Adventu…" at bounding box center [705, 440] width 131 height 20
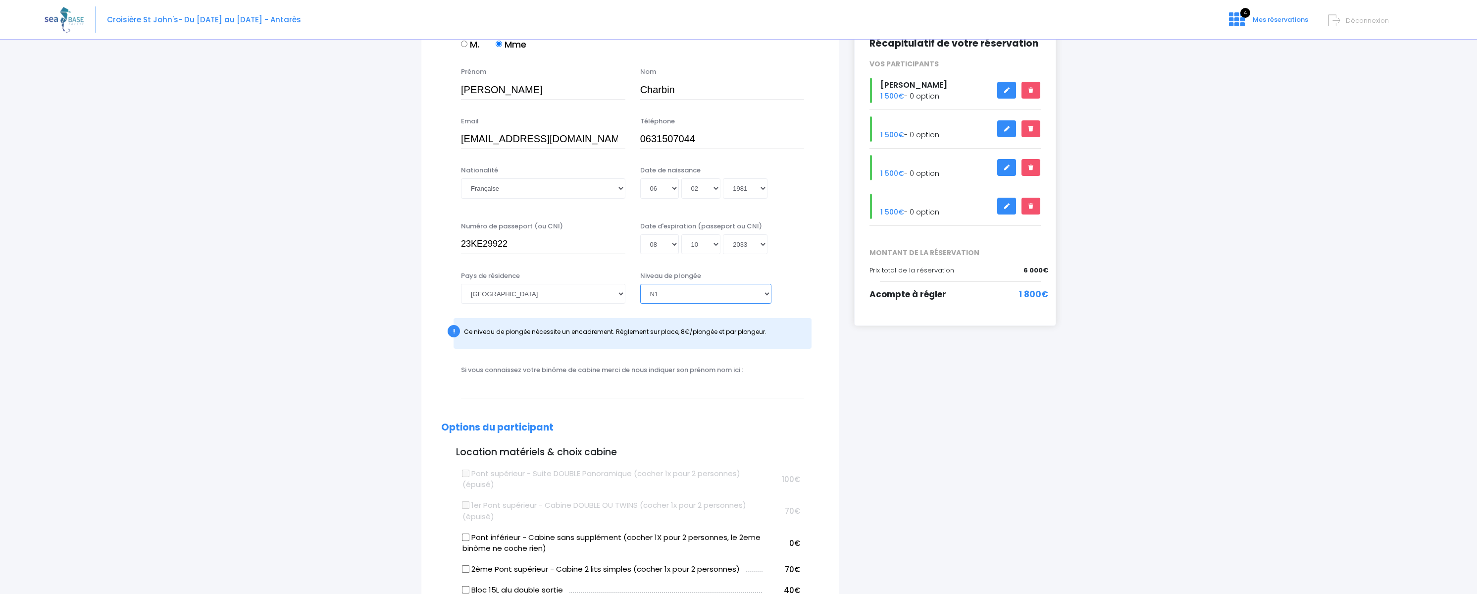
scroll to position [198, 0]
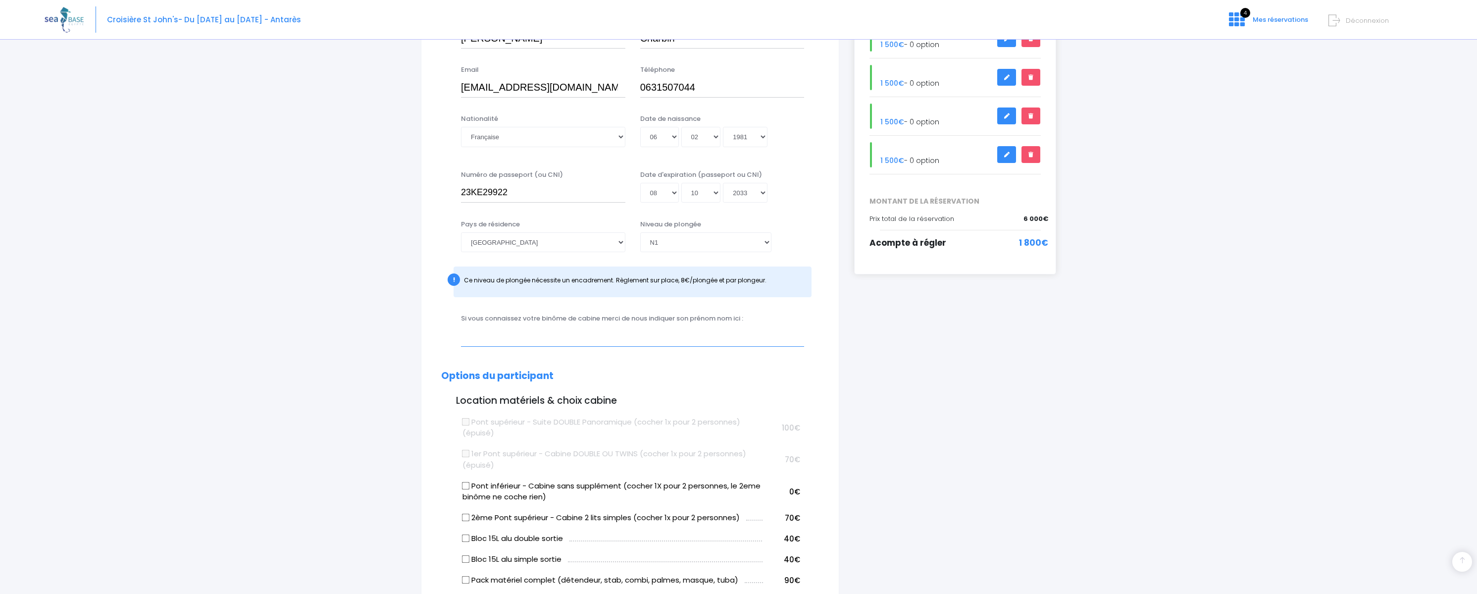
click at [590, 344] on input "text" at bounding box center [632, 336] width 343 height 20
drag, startPoint x: 576, startPoint y: 323, endPoint x: 546, endPoint y: 336, distance: 32.8
click at [548, 335] on div "Si vous connaissez votre binôme de cabine merci de nous indiquer son prénom nom…" at bounding box center [633, 329] width 358 height 33
drag, startPoint x: 555, startPoint y: 338, endPoint x: 468, endPoint y: 338, distance: 86.2
click at [468, 338] on input "MASTROVITO ADRIEN" at bounding box center [632, 336] width 343 height 20
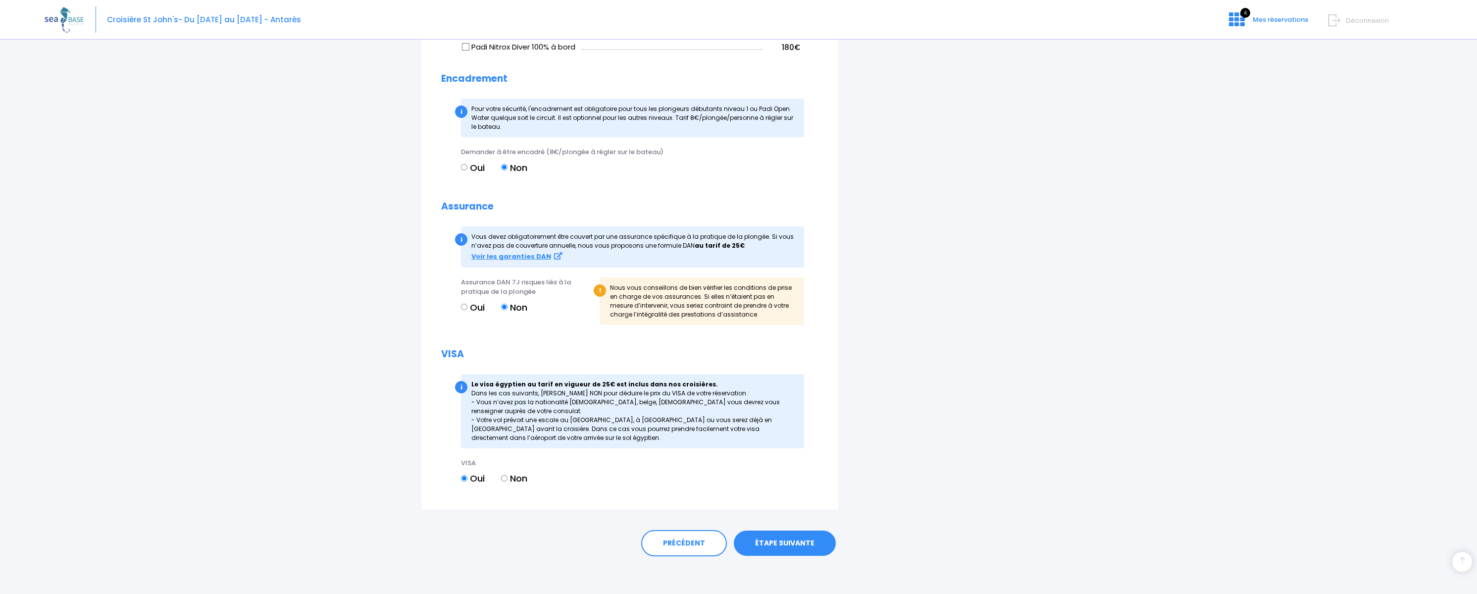
scroll to position [952, 0]
type input "Mastrovito Adrien"
click at [804, 544] on link "ÉTAPE SUIVANTE" at bounding box center [785, 541] width 102 height 26
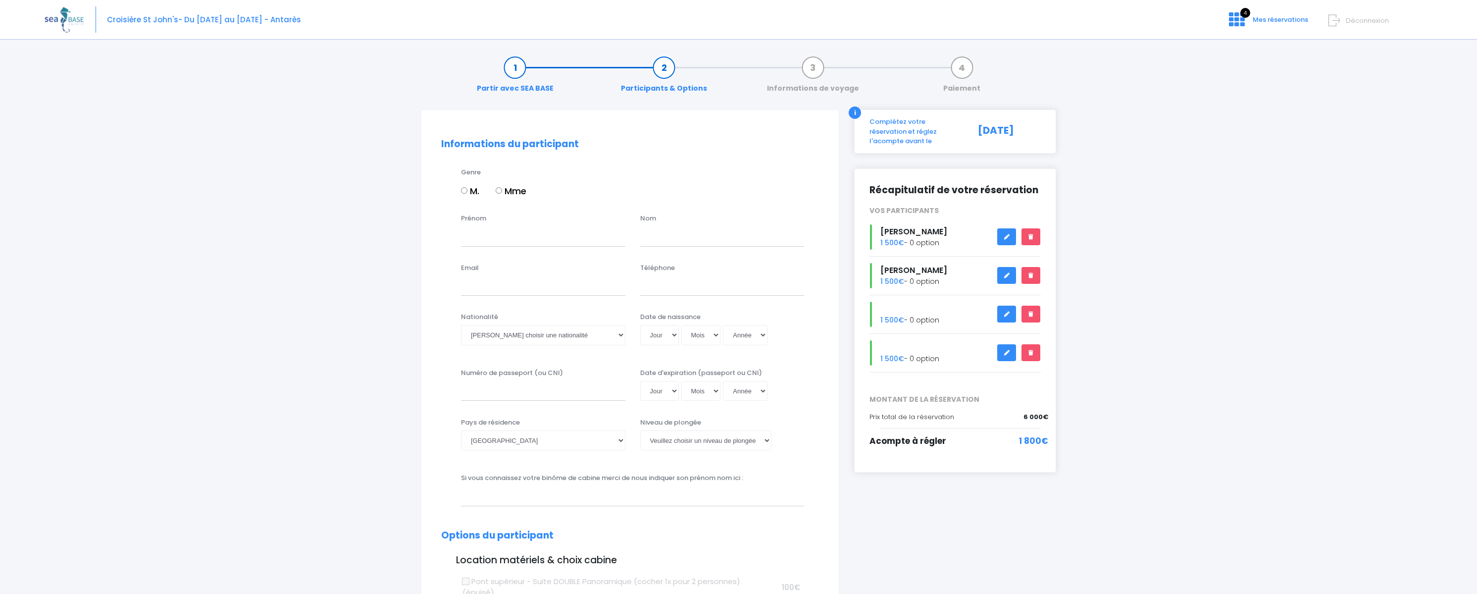
click at [464, 194] on input "M." at bounding box center [464, 190] width 6 height 6
radio input "true"
click at [478, 236] on input "Prénom" at bounding box center [543, 236] width 164 height 20
type input "Arthur"
type input "[PERSON_NAME]"
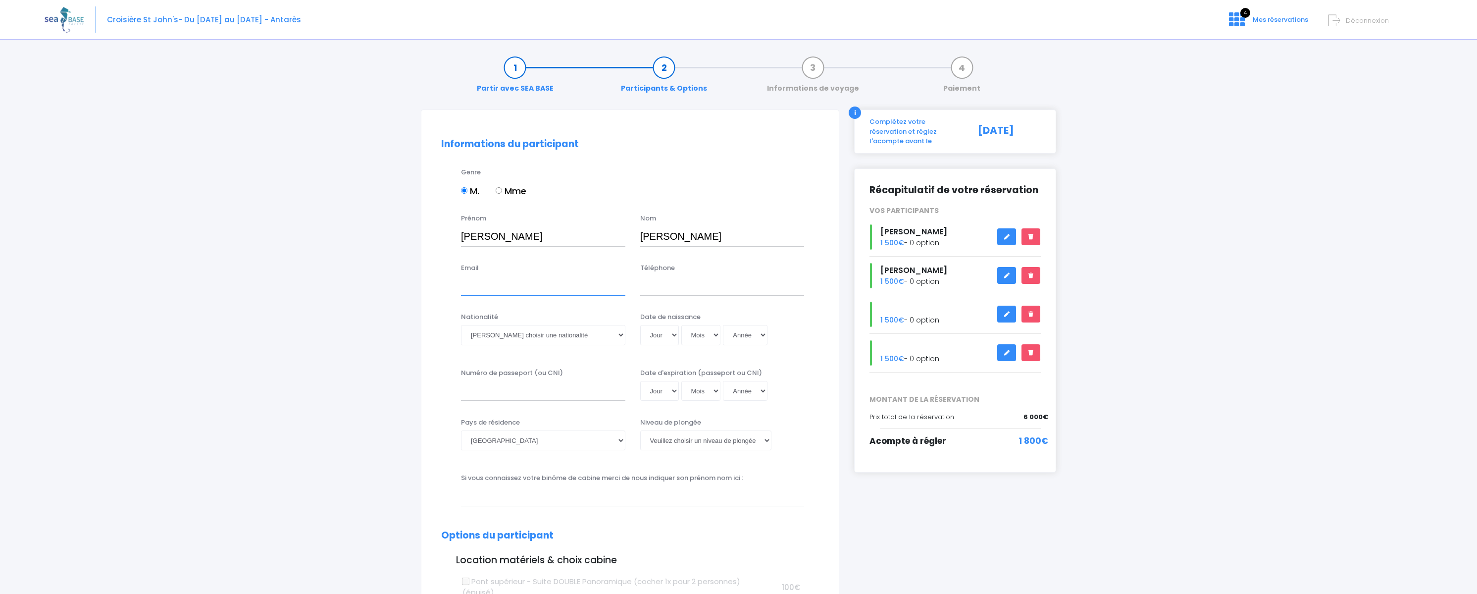
type input "[EMAIL_ADDRESS][DOMAIN_NAME]"
type input "0631507044"
click at [551, 342] on select "Veuillez choisir une nationalité [DEMOGRAPHIC_DATA] Algerienne Allemande [GEOGR…" at bounding box center [543, 335] width 164 height 20
select select "Française"
click at [461, 325] on select "Veuillez choisir une nationalité [DEMOGRAPHIC_DATA] Algerienne Allemande [GEOGR…" at bounding box center [543, 335] width 164 height 20
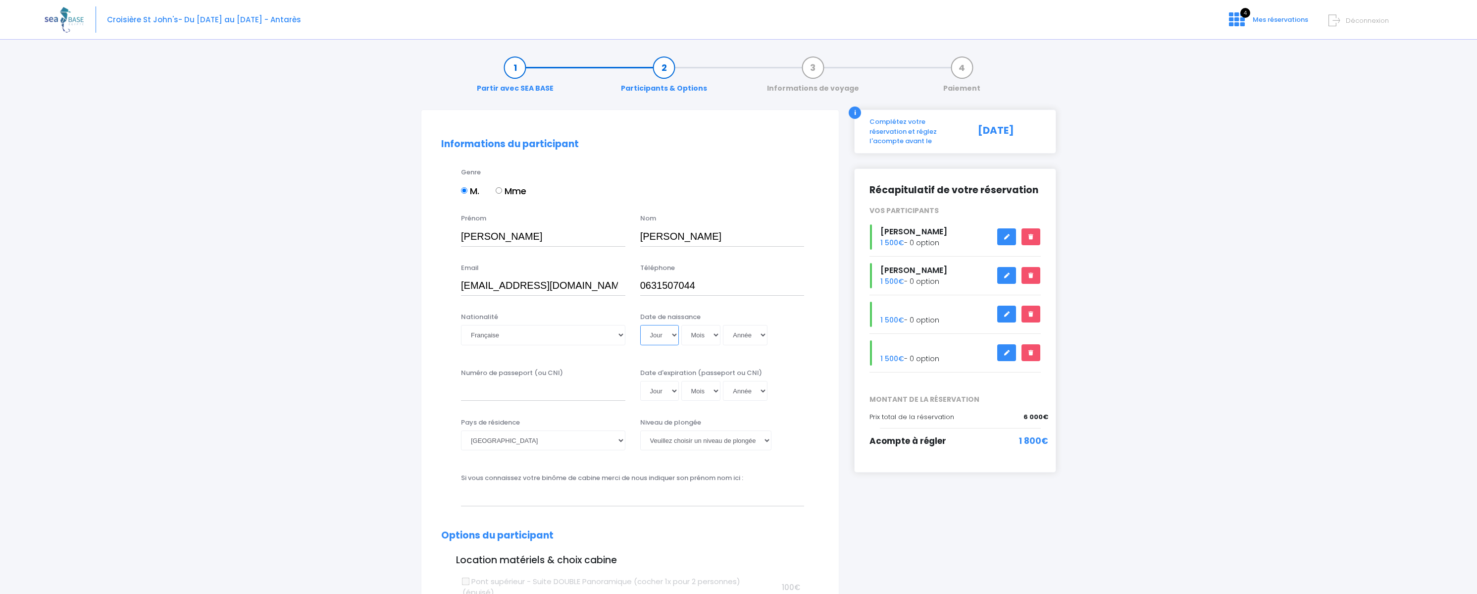
click at [668, 332] on select "Jour 01 02 03 04 05 06 07 08 09 10 11 12 13 14 15 16 17 18 19 20 21 22 23 24 25…" at bounding box center [659, 335] width 39 height 20
select select "06"
click at [640, 325] on select "Jour 01 02 03 04 05 06 07 08 09 10 11 12 13 14 15 16 17 18 19 20 21 22 23 24 25…" at bounding box center [659, 335] width 39 height 20
click at [709, 334] on select "Mois 01 02 03 04 05 06 07 08 09 10 11 12" at bounding box center [701, 335] width 40 height 20
select select "01"
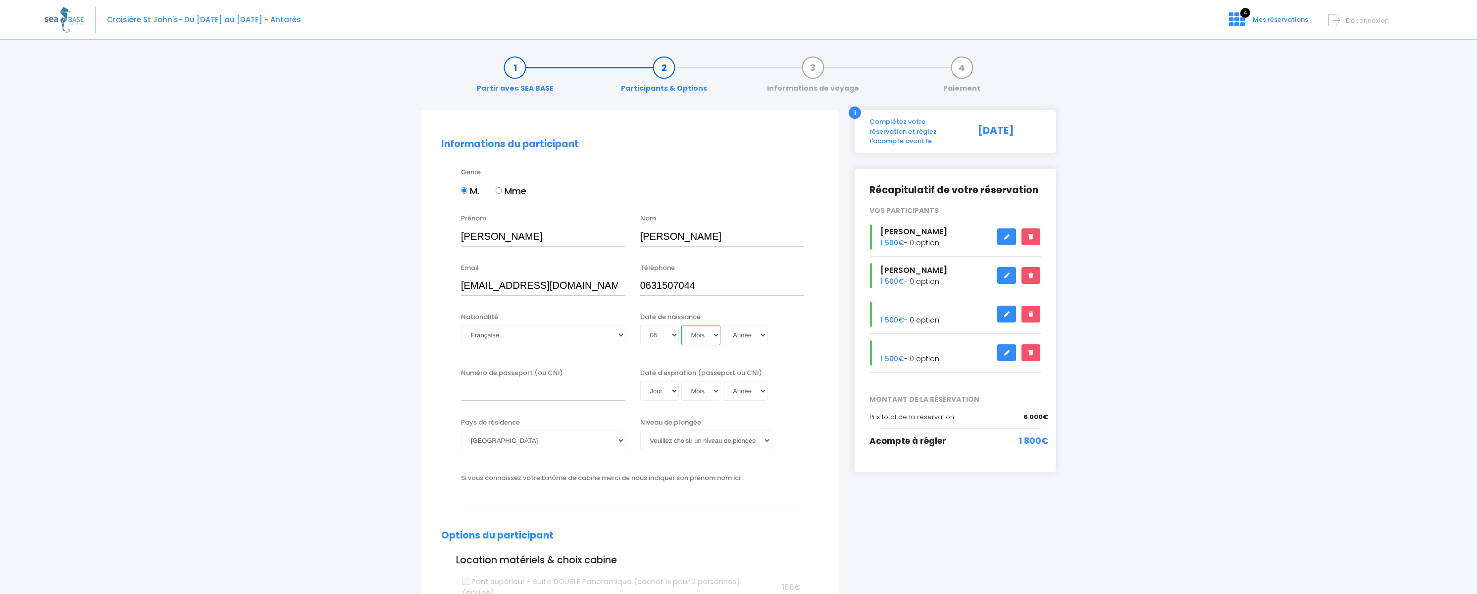
click at [681, 325] on select "Mois 01 02 03 04 05 06 07 08 09 10 11 12" at bounding box center [701, 335] width 40 height 20
click at [755, 332] on select "Année 2045 2044 2043 2042 2041 2040 2039 2038 2037 2036 2035 2034 2033 2032 203…" at bounding box center [745, 335] width 45 height 20
select select "2011"
click at [723, 325] on select "Année 2045 2044 2043 2042 2041 2040 2039 2038 2037 2036 2035 2034 2033 2032 203…" at bounding box center [745, 335] width 45 height 20
type input "2011-01-06"
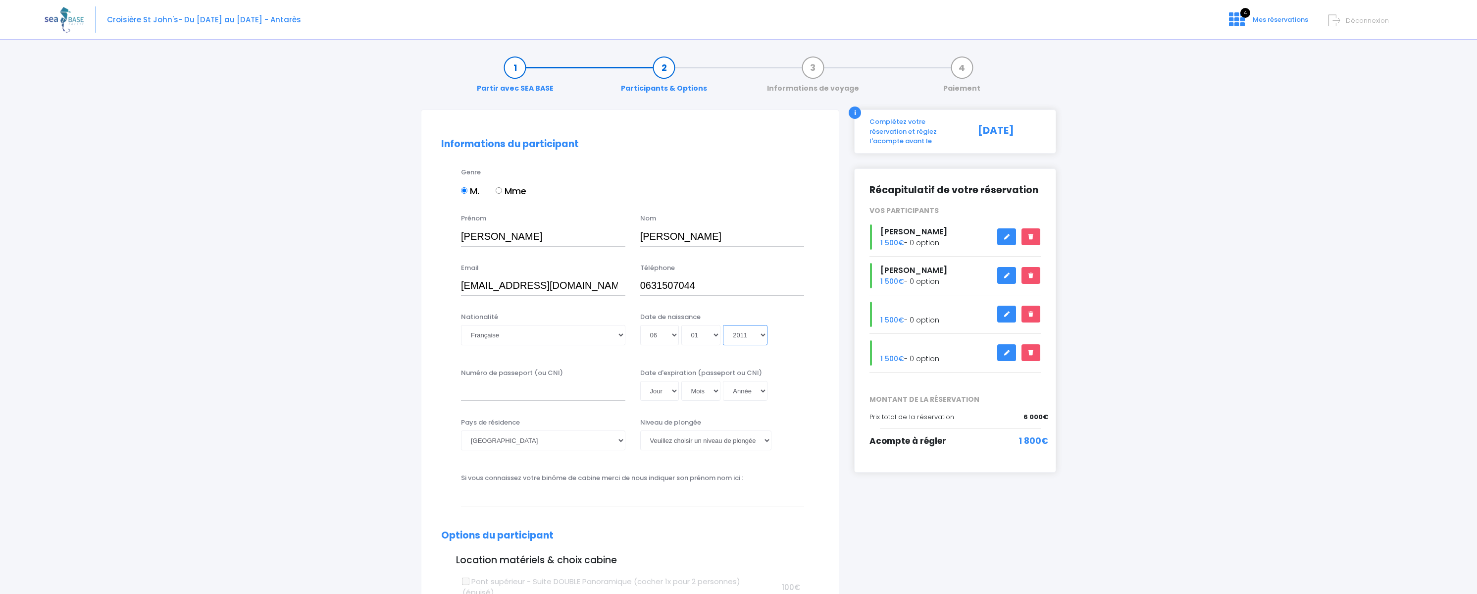
click at [763, 334] on select "Année 2045 2044 2043 2042 2041 2040 2039 2038 2037 2036 2035 2034 2033 2032 203…" at bounding box center [745, 335] width 45 height 20
select select "2009"
click at [723, 325] on select "Année 2045 2044 2043 2042 2041 2040 2039 2038 2037 2036 2035 2034 2033 2032 203…" at bounding box center [745, 335] width 45 height 20
type input "2009-01-06"
click at [529, 390] on input "Numéro de passeport (ou CNI)" at bounding box center [543, 391] width 164 height 20
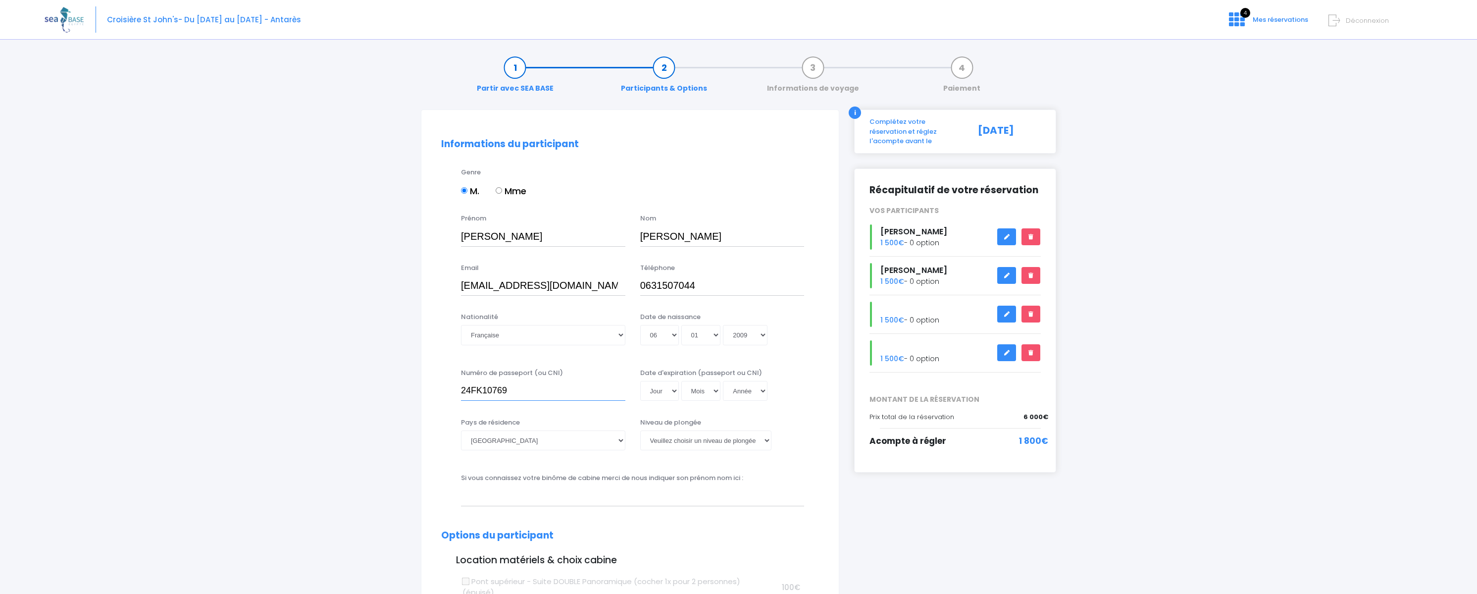
type input "24FK10769"
click at [674, 390] on select "Jour 01 02 03 04 05 06 07 08 09 10 11 12 13 14 15 16 17 18 19 20 21 22 23 24 25…" at bounding box center [659, 391] width 39 height 20
select select "04"
click at [640, 381] on select "Jour 01 02 03 04 05 06 07 08 09 10 11 12 13 14 15 16 17 18 19 20 21 22 23 24 25…" at bounding box center [659, 391] width 39 height 20
click at [699, 390] on select "Mois 01 02 03 04 05 06 07 08 09 10 11 12" at bounding box center [701, 391] width 40 height 20
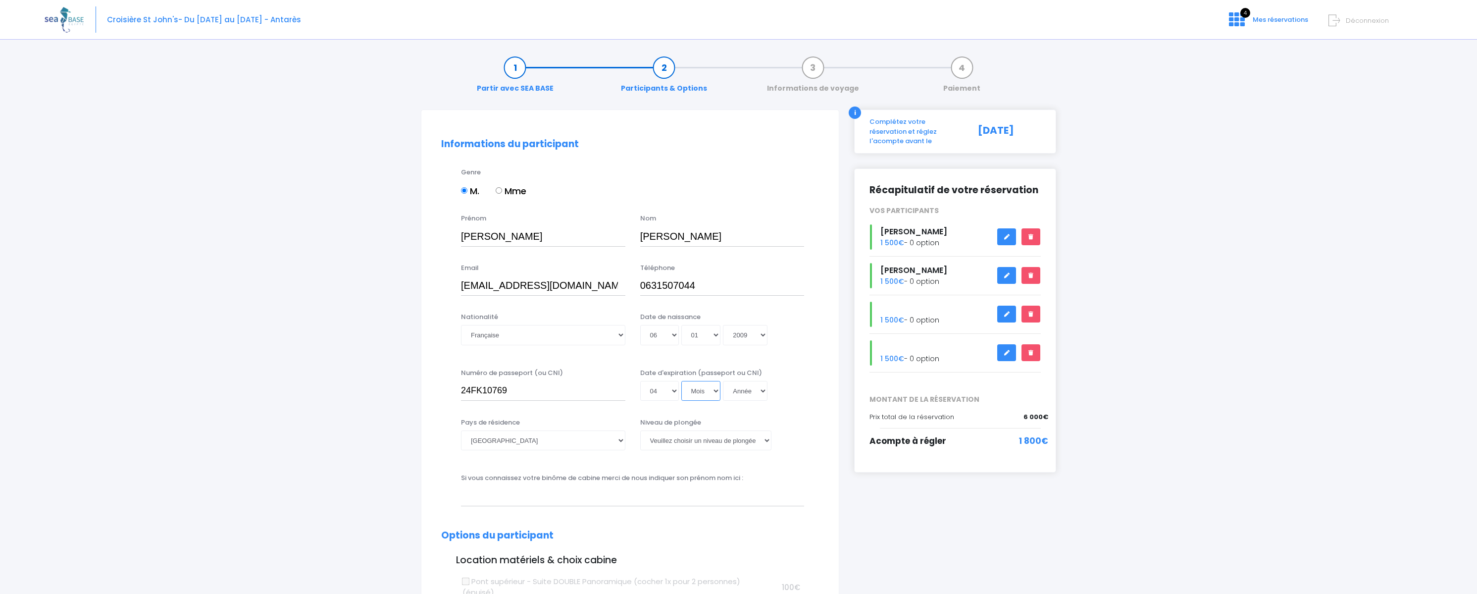
select select "08"
click at [681, 381] on select "Mois 01 02 03 04 05 06 07 08 09 10 11 12" at bounding box center [701, 391] width 40 height 20
click at [753, 388] on select "Année 2045 2044 2043 2042 2041 2040 2039 2038 2037 2036 2035 2034 2033 2032 203…" at bounding box center [745, 391] width 45 height 20
select select "2029"
click at [723, 381] on select "Année 2045 2044 2043 2042 2041 2040 2039 2038 2037 2036 2035 2034 2033 2032 203…" at bounding box center [745, 391] width 45 height 20
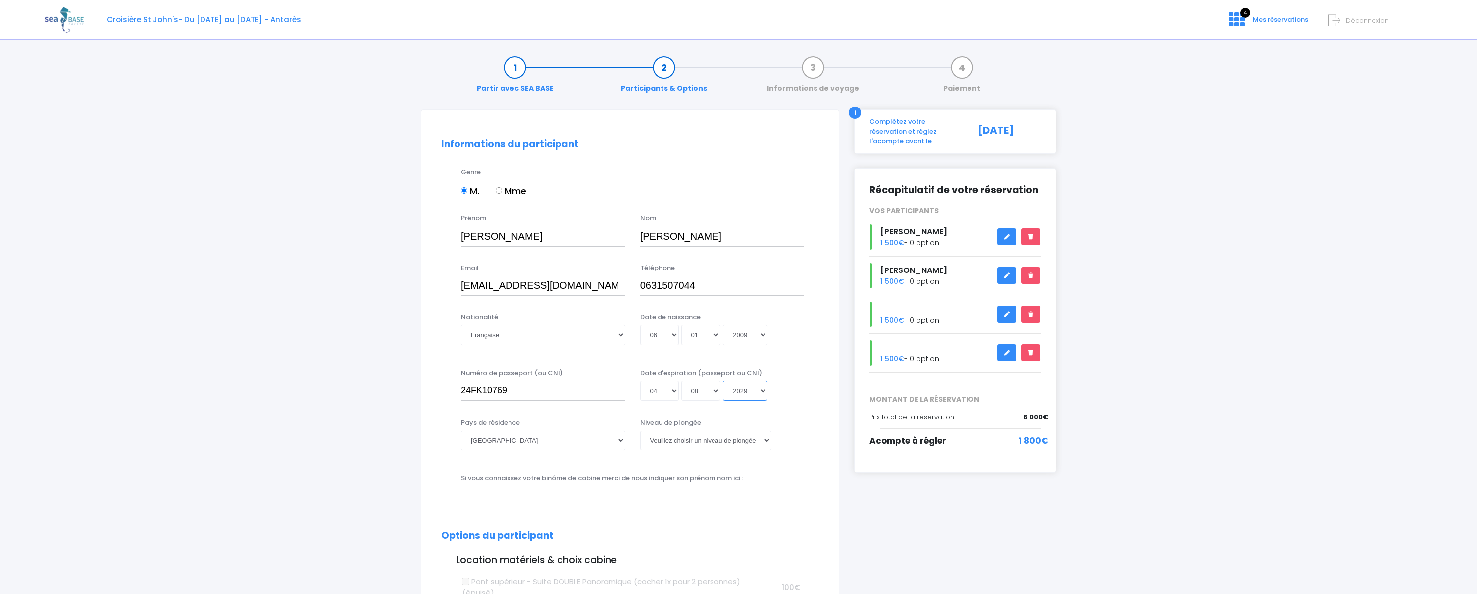
type input "2029-08-04"
click at [702, 446] on select "Veuillez choisir un niveau de plongée Non plongeur Junior OW diver Adventure OW…" at bounding box center [705, 440] width 131 height 20
select select "N2"
click at [640, 430] on select "Veuillez choisir un niveau de plongée Non plongeur Junior OW diver Adventure OW…" at bounding box center [705, 440] width 131 height 20
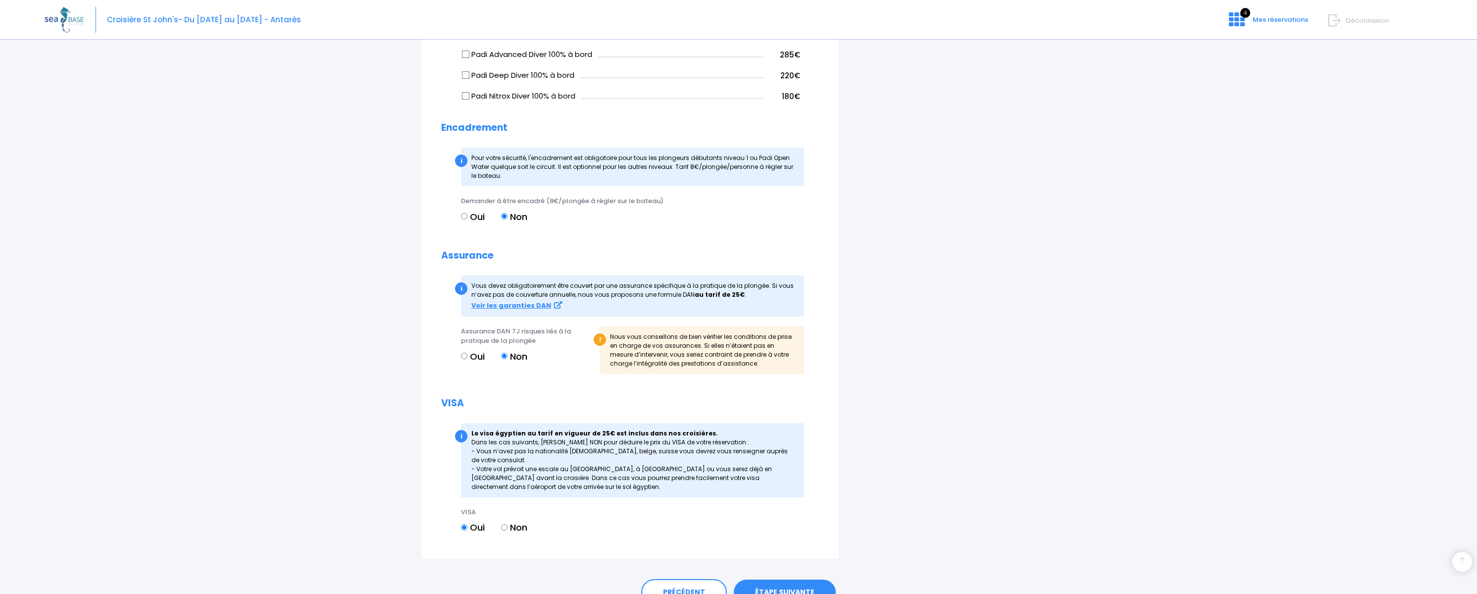
scroll to position [891, 0]
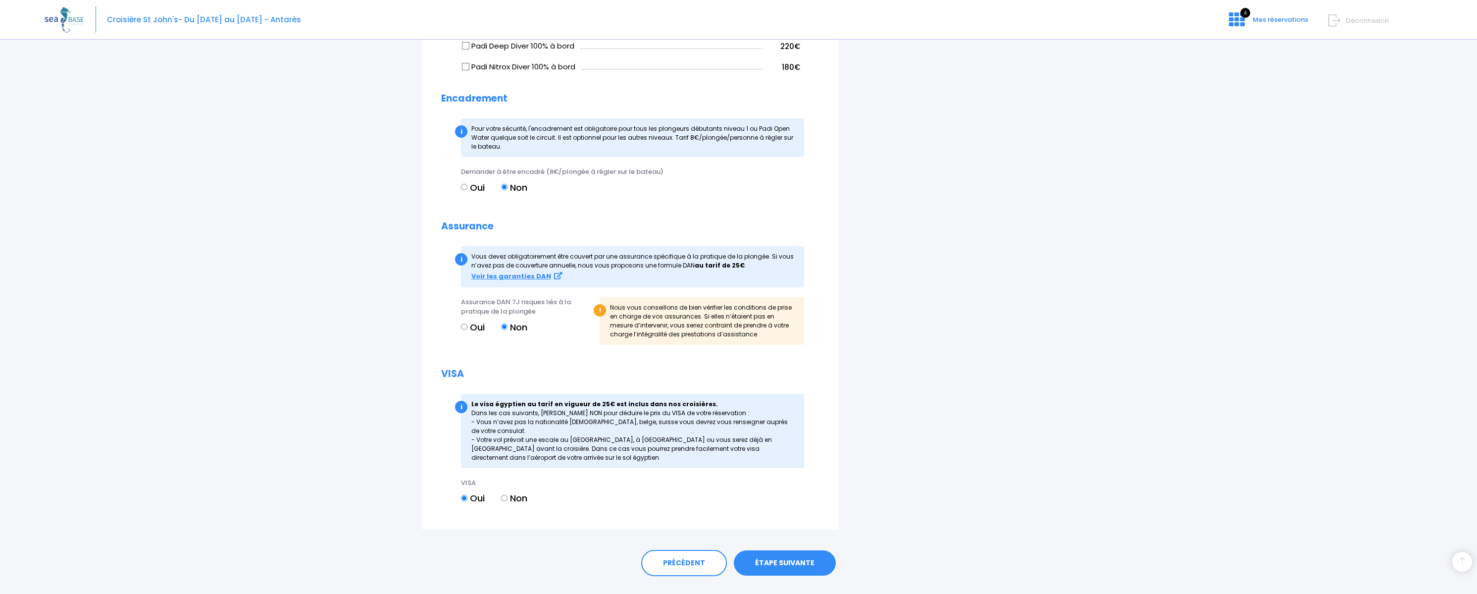
click at [770, 567] on link "ÉTAPE SUIVANTE" at bounding box center [785, 563] width 102 height 26
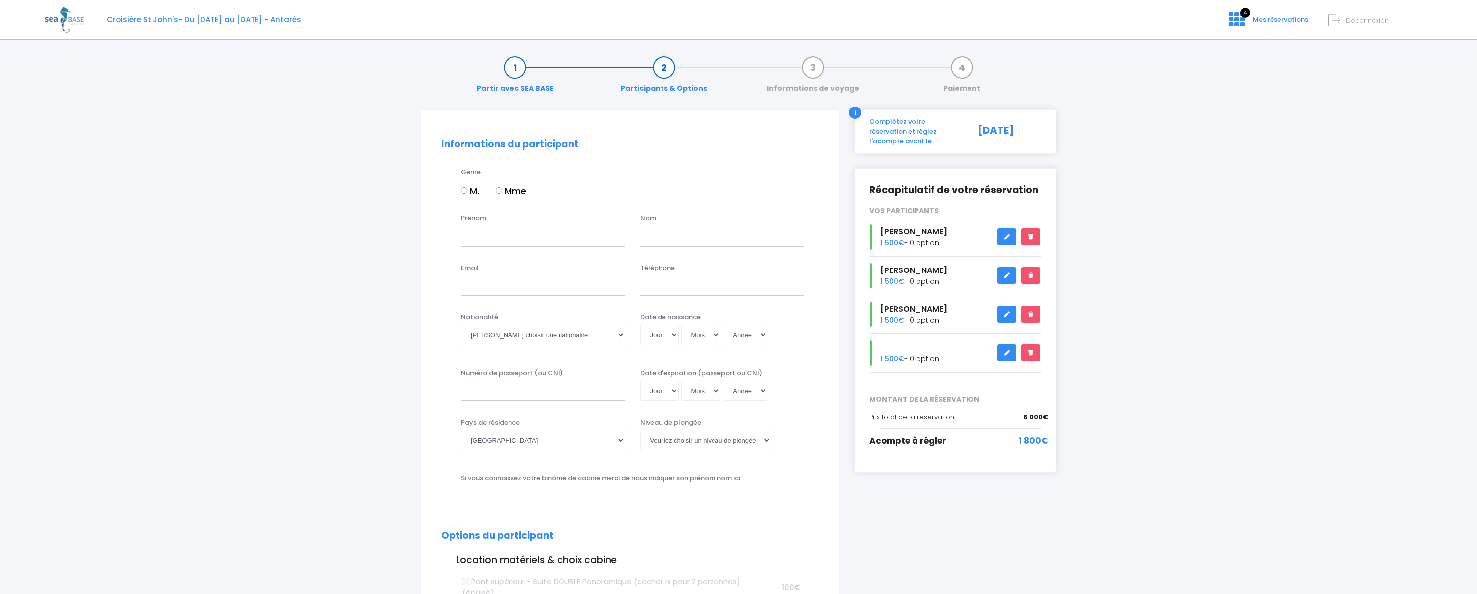
click at [467, 193] on input "M." at bounding box center [464, 190] width 6 height 6
radio input "true"
click at [487, 234] on input "Prénom" at bounding box center [543, 236] width 164 height 20
type input "[PERSON_NAME]"
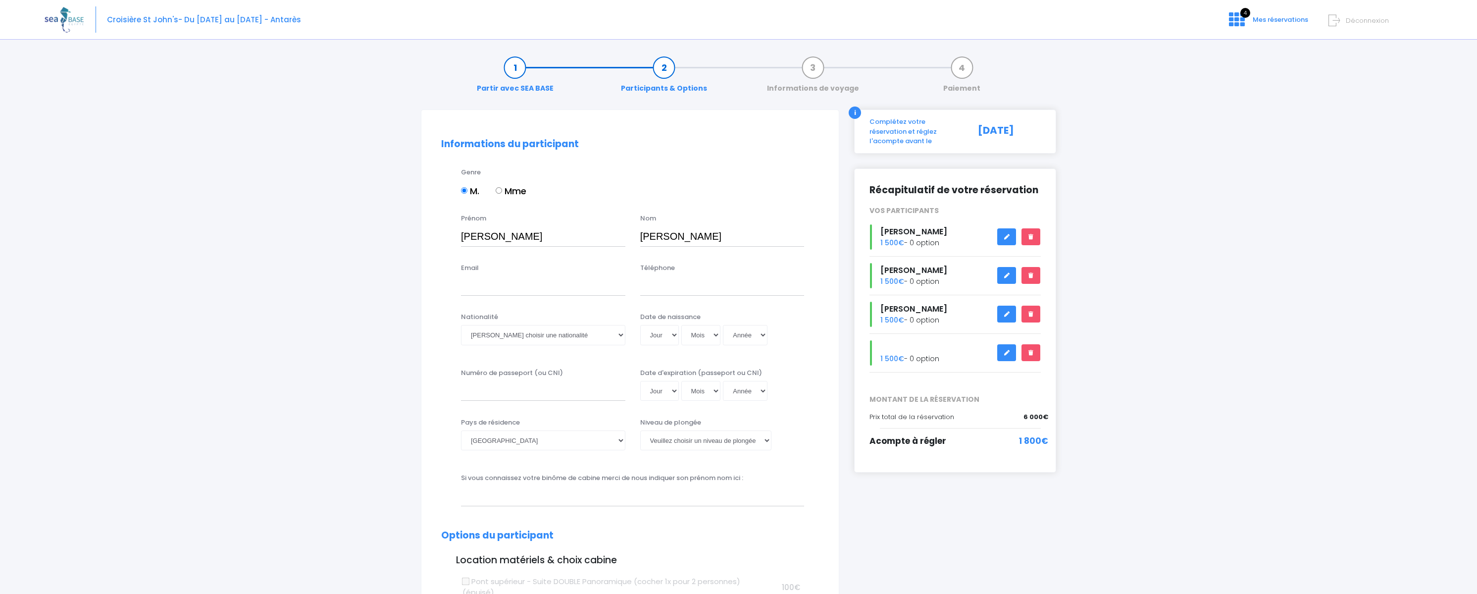
type input "[EMAIL_ADDRESS][DOMAIN_NAME]"
type input "0631507044"
type input "24FK10769"
type input "[PERSON_NAME]"
click at [574, 334] on select "Veuillez choisir une nationalité [DEMOGRAPHIC_DATA] Algerienne Allemande [GEOGR…" at bounding box center [543, 335] width 164 height 20
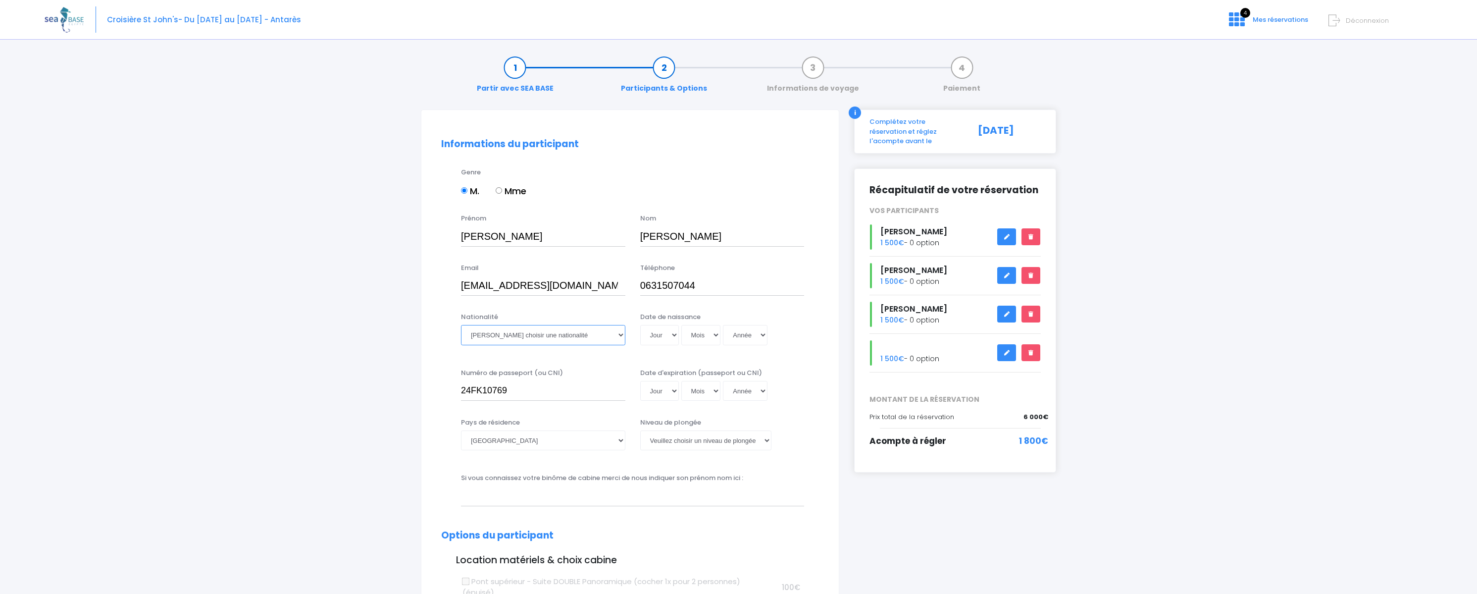
select select "Française"
click at [461, 325] on select "Veuillez choisir une nationalité [DEMOGRAPHIC_DATA] Algerienne Allemande [GEOGR…" at bounding box center [543, 335] width 164 height 20
click at [667, 334] on select "Jour 01 02 03 04 05 06 07 08 09 10 11 12 13 14 15 16 17 18 19 20 21 22 23 24 25…" at bounding box center [659, 335] width 39 height 20
select select "15"
click at [640, 325] on select "Jour 01 02 03 04 05 06 07 08 09 10 11 12 13 14 15 16 17 18 19 20 21 22 23 24 25…" at bounding box center [659, 335] width 39 height 20
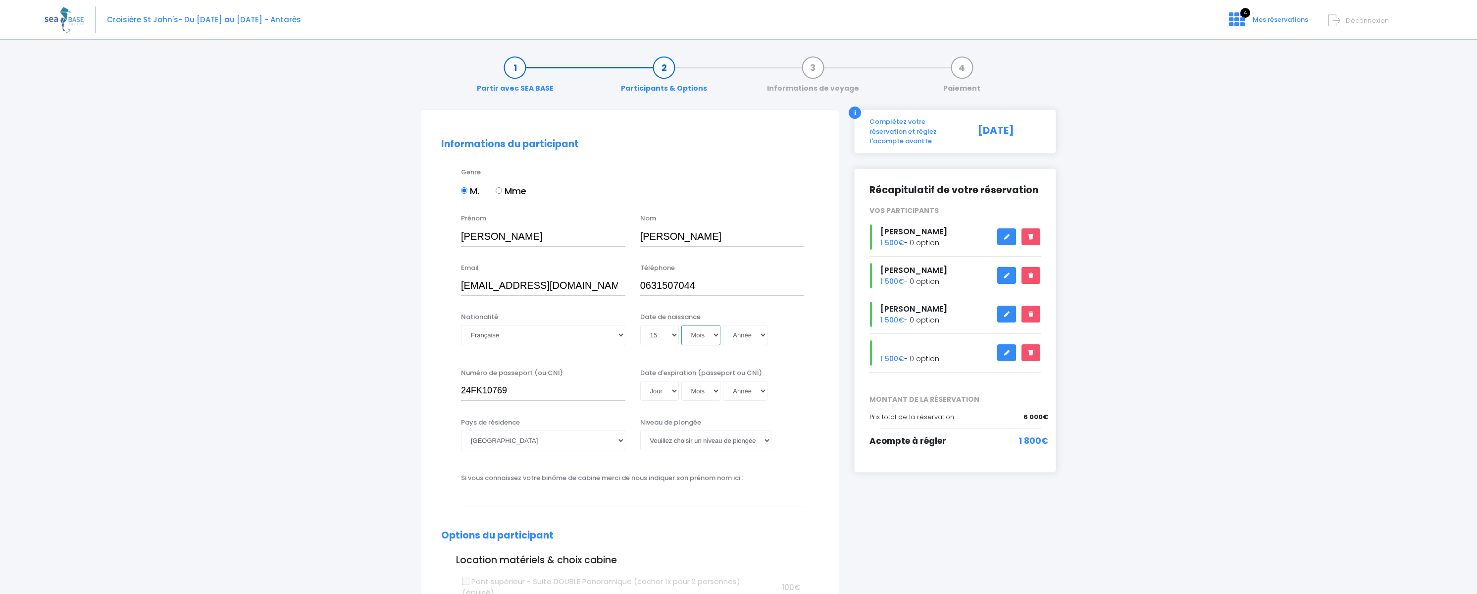
click at [709, 334] on select "Mois 01 02 03 04 05 06 07 08 09 10 11 12" at bounding box center [701, 335] width 40 height 20
select select "04"
click at [681, 325] on select "Mois 01 02 03 04 05 06 07 08 09 10 11 12" at bounding box center [701, 335] width 40 height 20
click at [757, 331] on select "Année 2045 2044 2043 2042 2041 2040 2039 2038 2037 2036 2035 2034 2033 2032 203…" at bounding box center [745, 335] width 45 height 20
select select "2011"
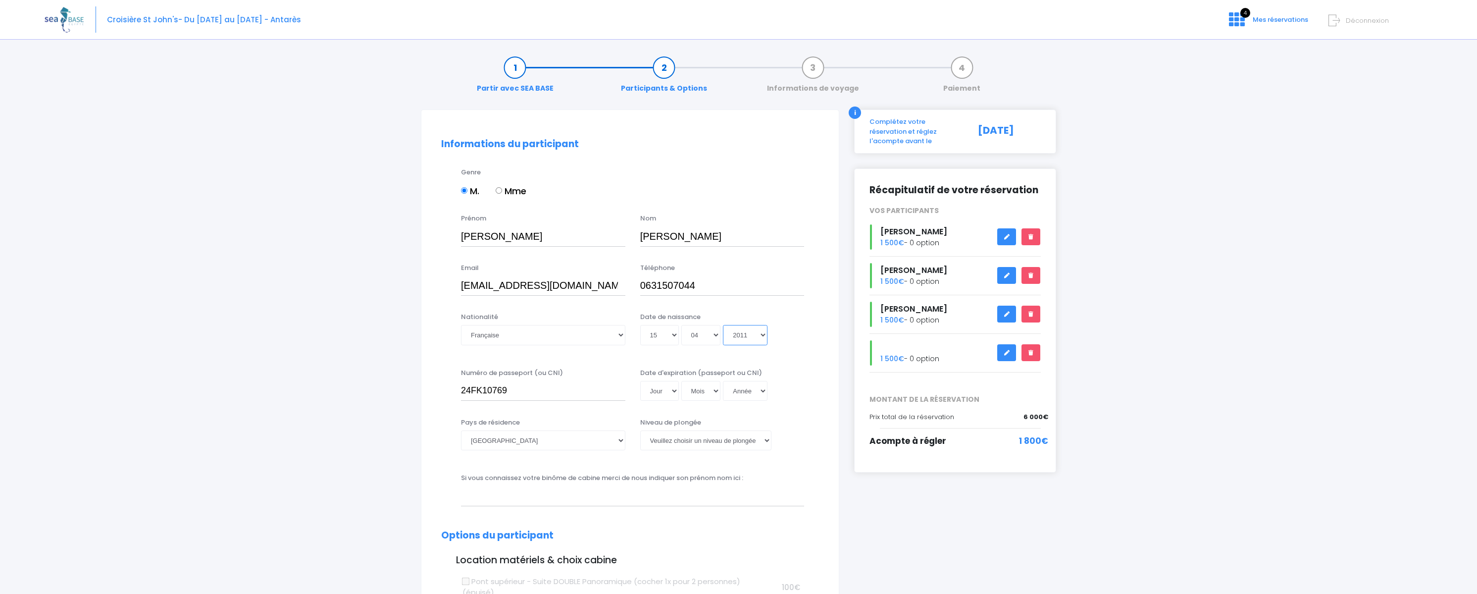
click at [723, 325] on select "Année 2045 2044 2043 2042 2041 2040 2039 2038 2037 2036 2035 2034 2033 2032 203…" at bounding box center [745, 335] width 45 height 20
type input "[DATE]"
click at [541, 385] on input "24FK10769" at bounding box center [543, 391] width 164 height 20
drag, startPoint x: 565, startPoint y: 387, endPoint x: 366, endPoint y: 385, distance: 198.1
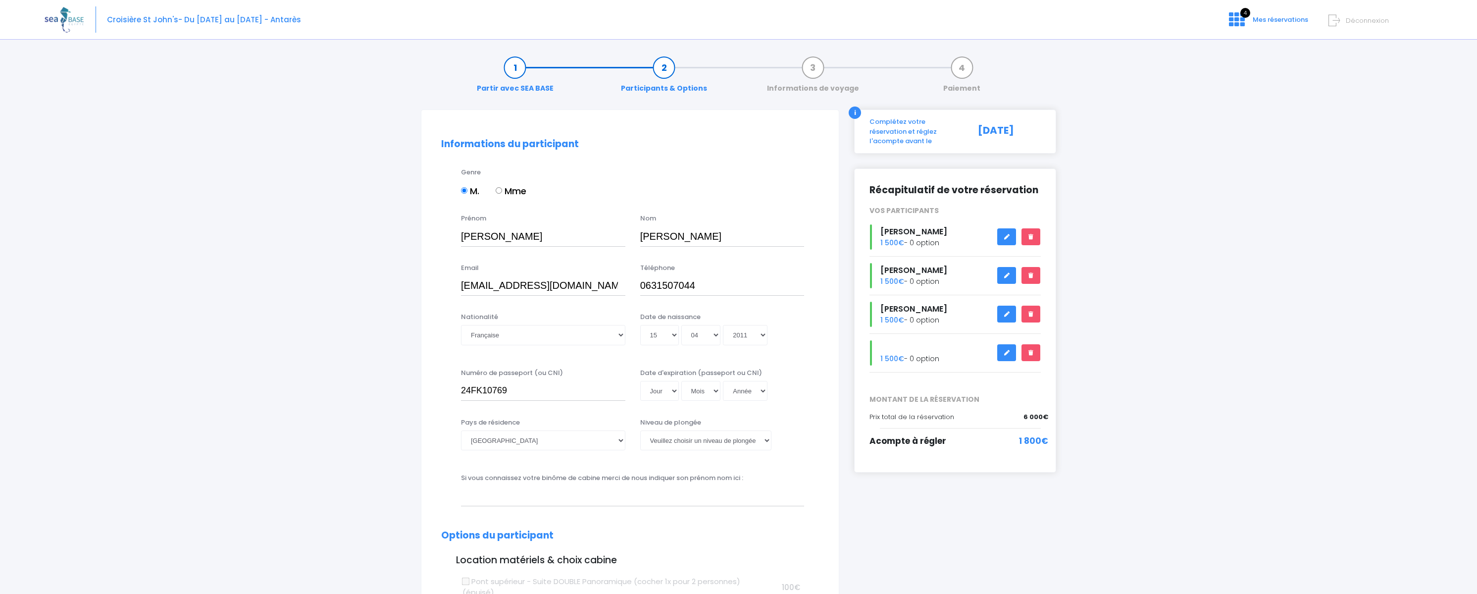
click at [807, 326] on div "Date de naissance Jour 01 02 03 04 05 06 07 08 09 10 11 12 13 14 15 16 17 18 19…" at bounding box center [722, 331] width 179 height 39
drag, startPoint x: 534, startPoint y: 393, endPoint x: 399, endPoint y: 392, distance: 134.7
type input "24FI89660"
click at [670, 389] on select "Jour 01 02 03 04 05 06 07 08 09 10 11 12 13 14 15 16 17 18 19 20 21 22 23 24 25…" at bounding box center [659, 391] width 39 height 20
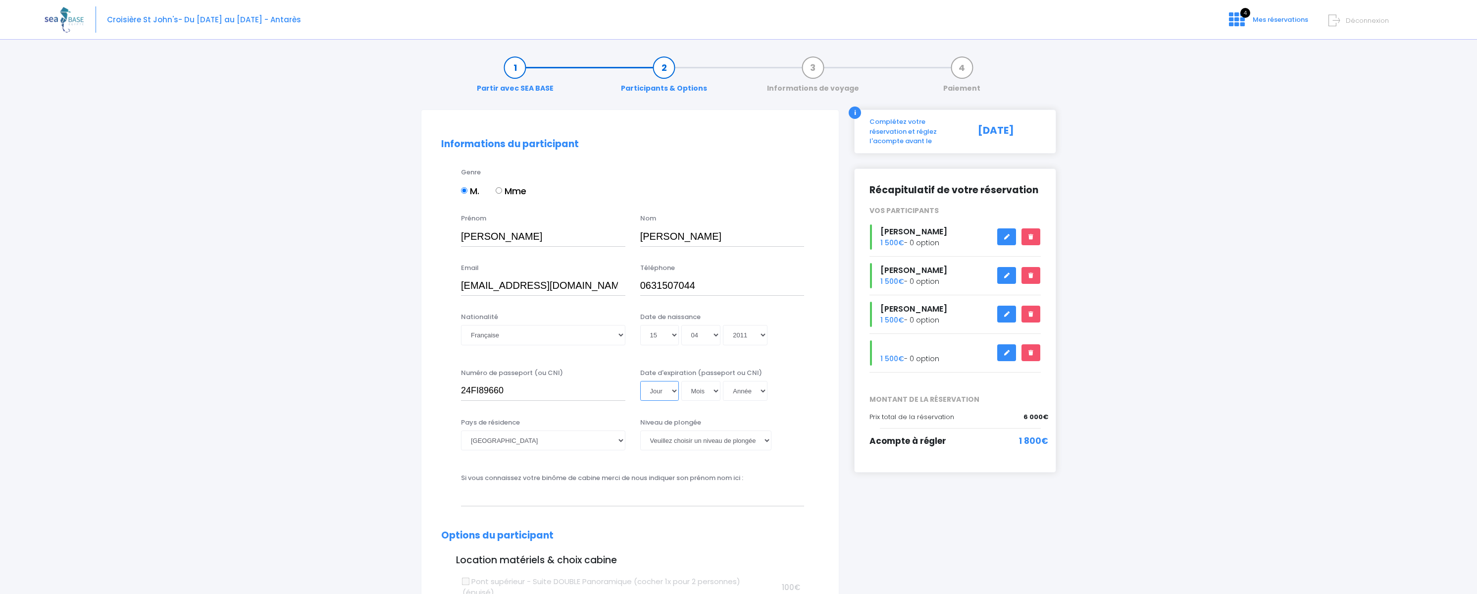
select select "01"
click at [640, 381] on select "Jour 01 02 03 04 05 06 07 08 09 10 11 12 13 14 15 16 17 18 19 20 21 22 23 24 25…" at bounding box center [659, 391] width 39 height 20
click at [711, 395] on select "Mois 01 02 03 04 05 06 07 08 09 10 11 12" at bounding box center [701, 391] width 40 height 20
select select "08"
click at [681, 381] on select "Mois 01 02 03 04 05 06 07 08 09 10 11 12" at bounding box center [701, 391] width 40 height 20
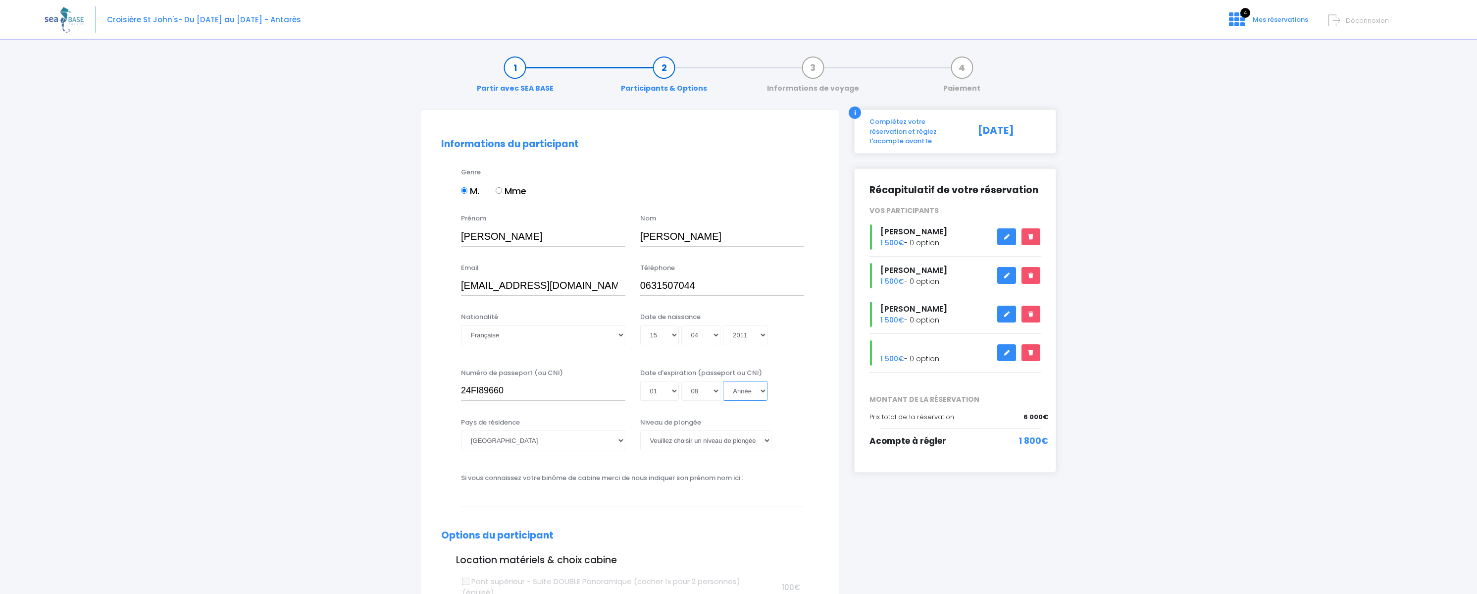
click at [750, 392] on select "Année 2045 2044 2043 2042 2041 2040 2039 2038 2037 2036 2035 2034 2033 2032 203…" at bounding box center [745, 391] width 45 height 20
select select "2029"
click at [723, 381] on select "Année 2045 2044 2043 2042 2041 2040 2039 2038 2037 2036 2035 2034 2033 2032 203…" at bounding box center [745, 391] width 45 height 20
type input "2029-08-01"
click at [686, 442] on select "Veuillez choisir un niveau de plongée Non plongeur Junior OW diver Adventure OW…" at bounding box center [705, 440] width 131 height 20
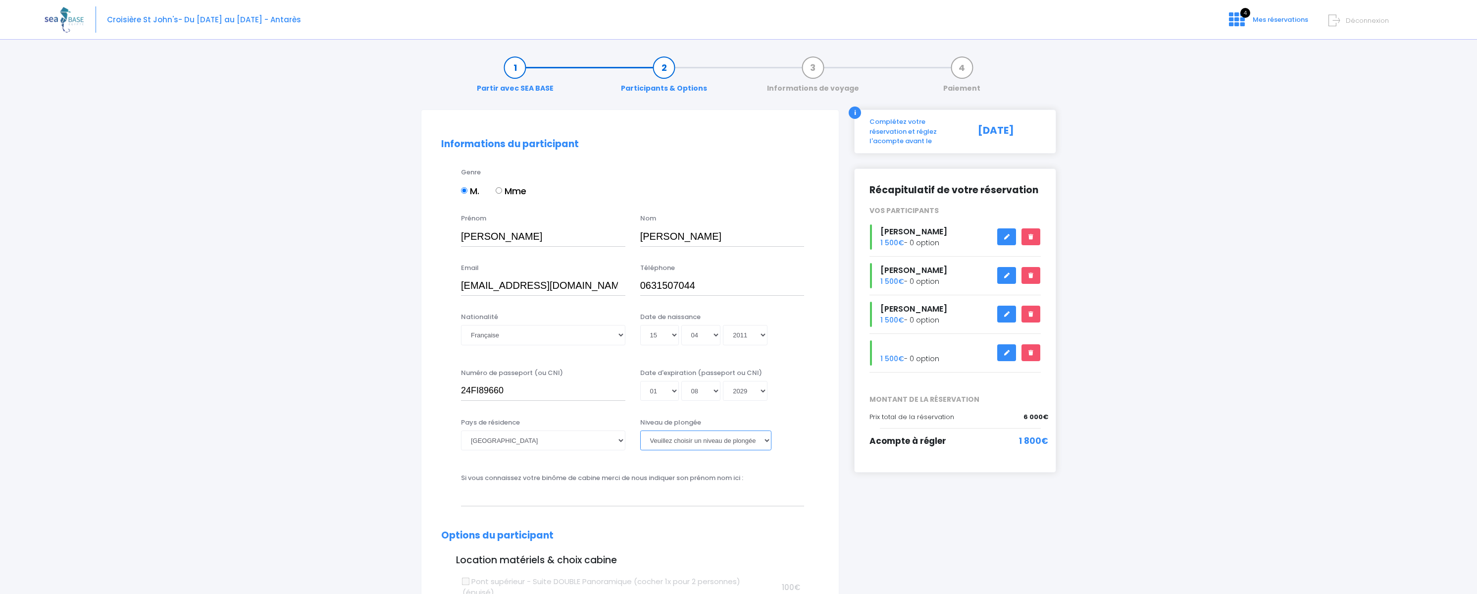
select select "N1"
click at [640, 430] on select "Veuillez choisir un niveau de plongée Non plongeur Junior OW diver Adventure OW…" at bounding box center [705, 440] width 131 height 20
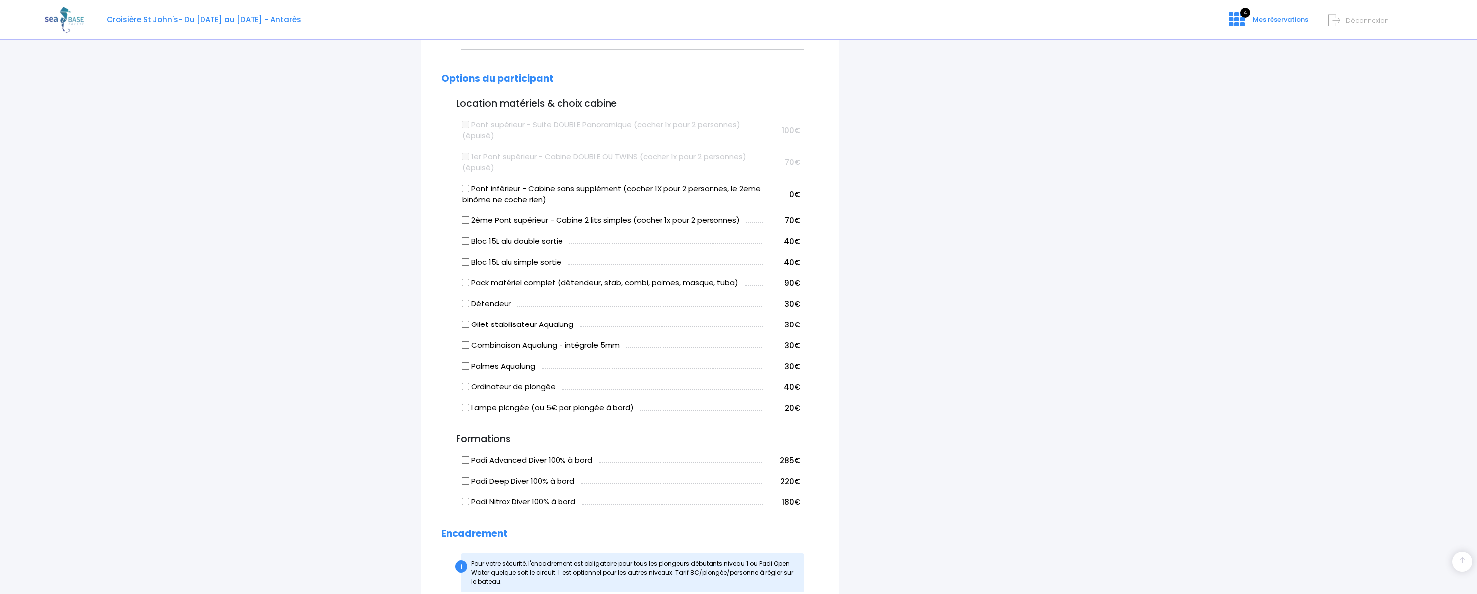
scroll to position [545, 0]
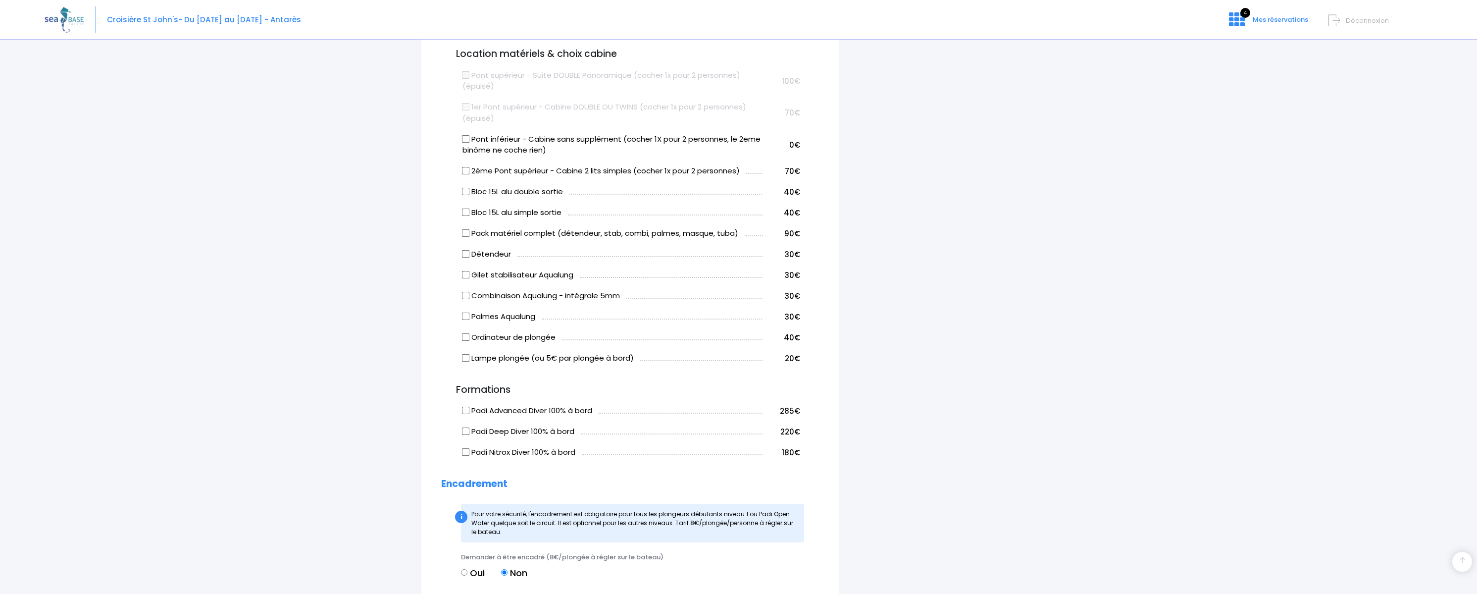
click at [465, 171] on input "2ème Pont supérieur - Cabine 2 lits simples (cocher 1x pour 2 personnes)" at bounding box center [466, 171] width 8 height 8
checkbox input "true"
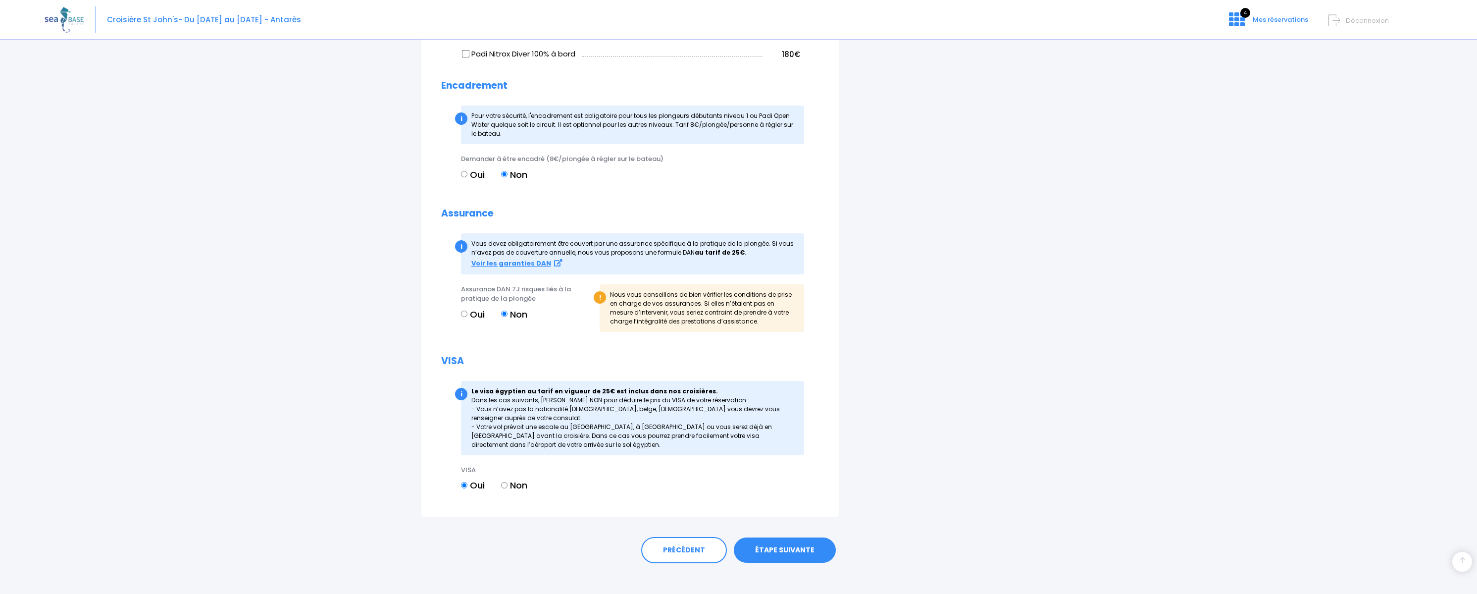
scroll to position [952, 0]
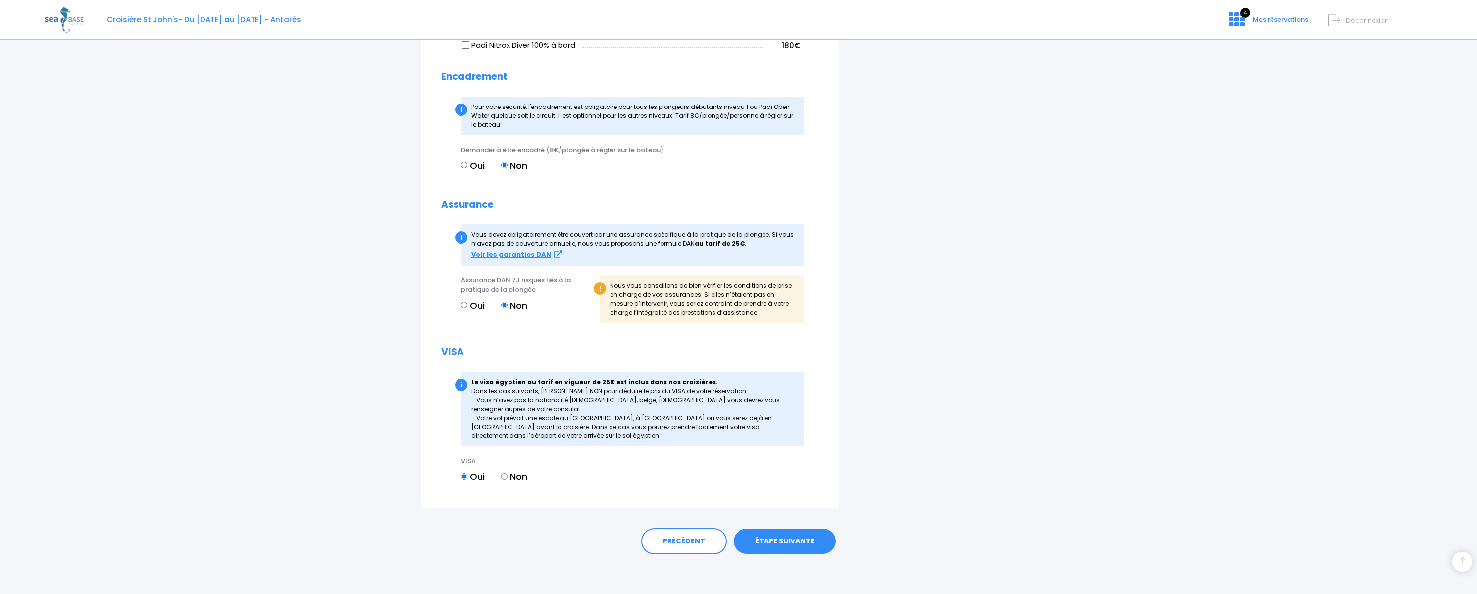
click at [802, 540] on link "ÉTAPE SUIVANTE" at bounding box center [785, 541] width 102 height 26
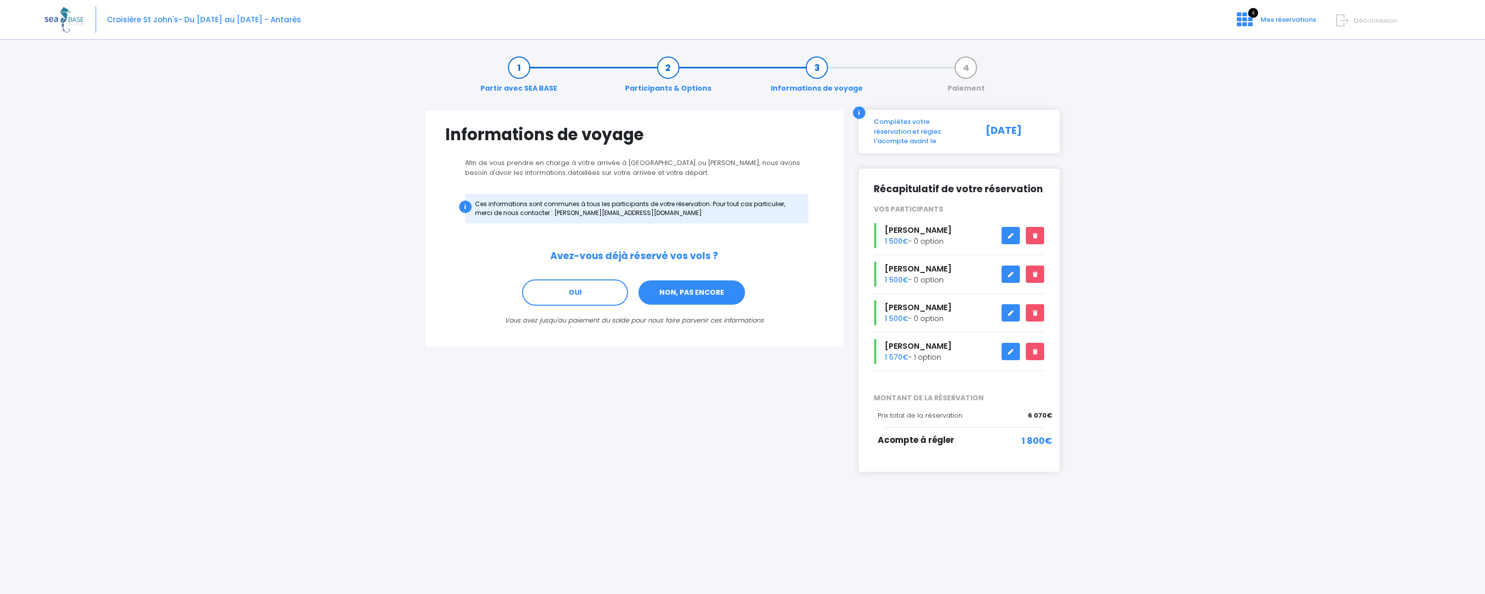
click at [686, 299] on link "NON, PAS ENCORE" at bounding box center [691, 292] width 108 height 27
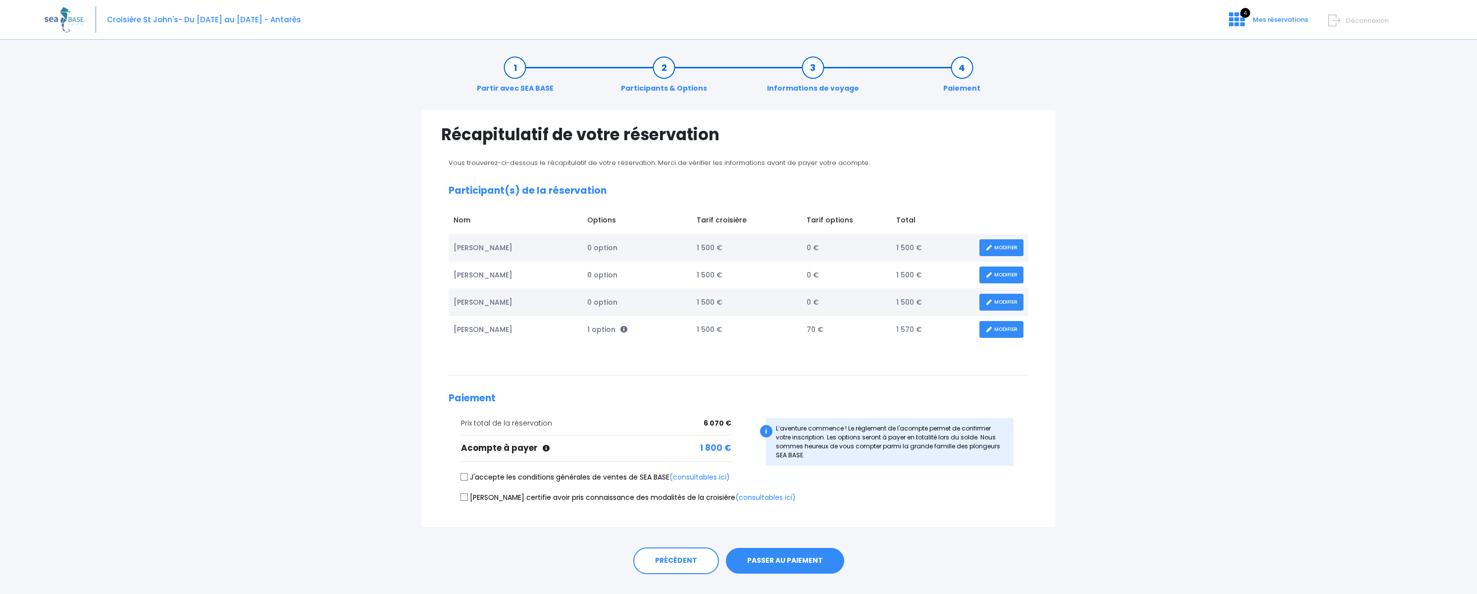
click at [1008, 244] on link "MODIFIER" at bounding box center [1002, 247] width 44 height 17
click at [1009, 245] on link "MODIFIER" at bounding box center [1002, 247] width 44 height 17
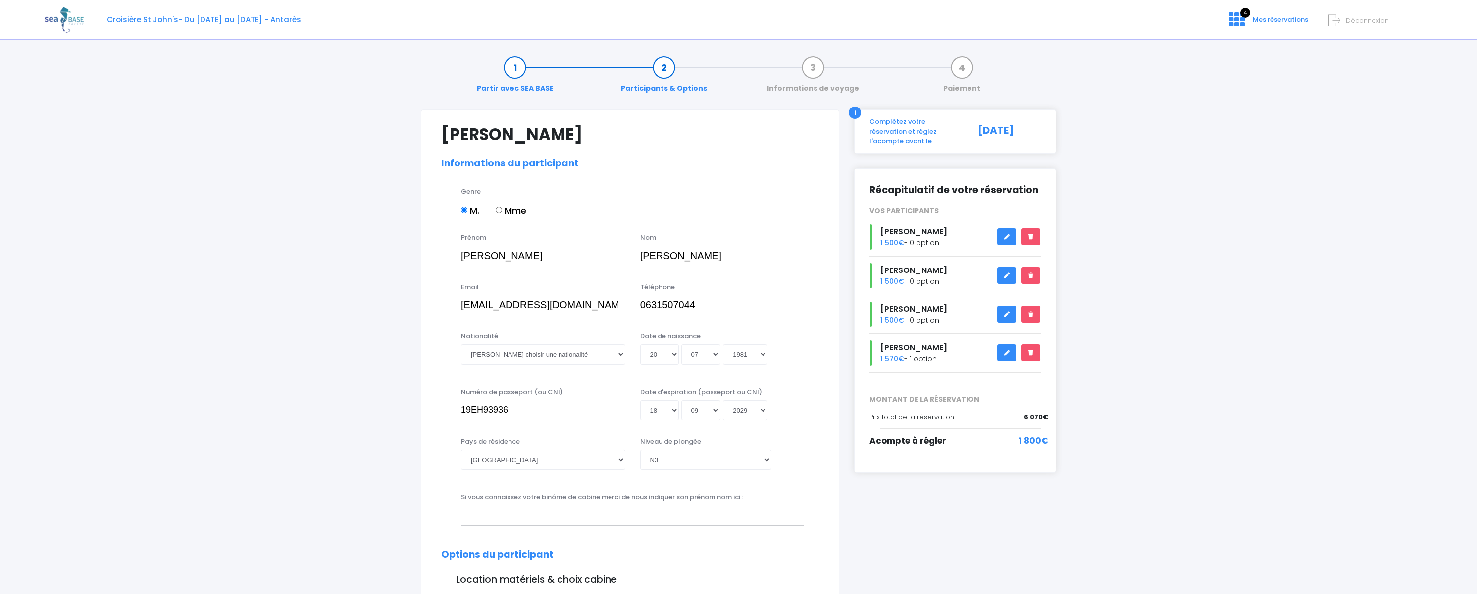
select select "N3"
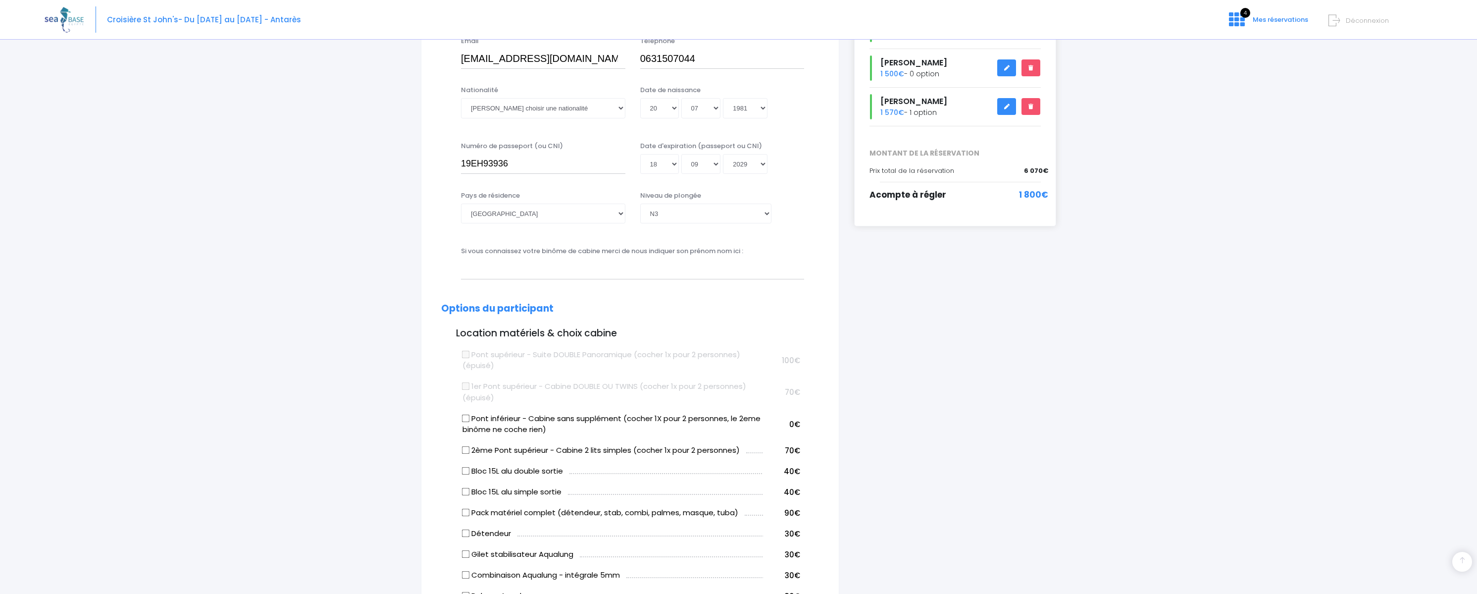
scroll to position [248, 0]
click at [466, 466] on input "Bloc 15L alu double sortie" at bounding box center [466, 470] width 8 height 8
click at [463, 466] on input "Bloc 15L alu double sortie" at bounding box center [466, 470] width 8 height 8
click at [464, 469] on input "Bloc 15L alu double sortie" at bounding box center [466, 470] width 8 height 8
checkbox input "true"
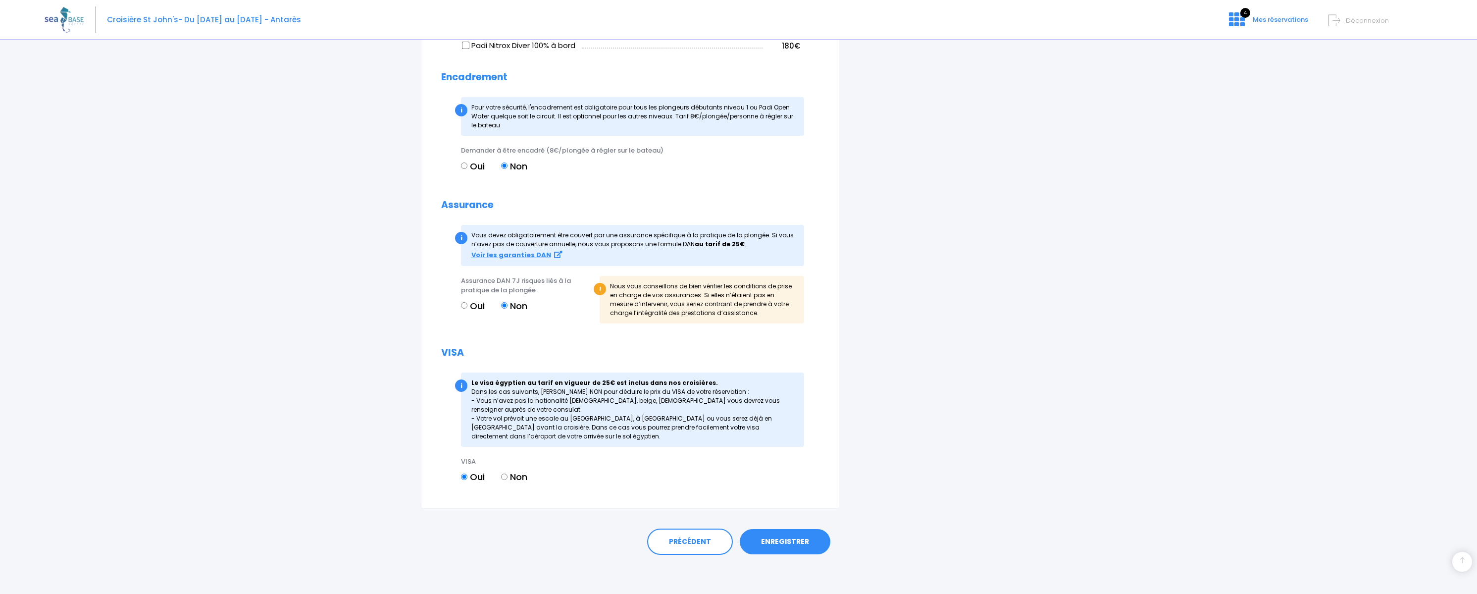
scroll to position [933, 0]
click at [790, 544] on link "ENREGISTRER" at bounding box center [785, 541] width 91 height 26
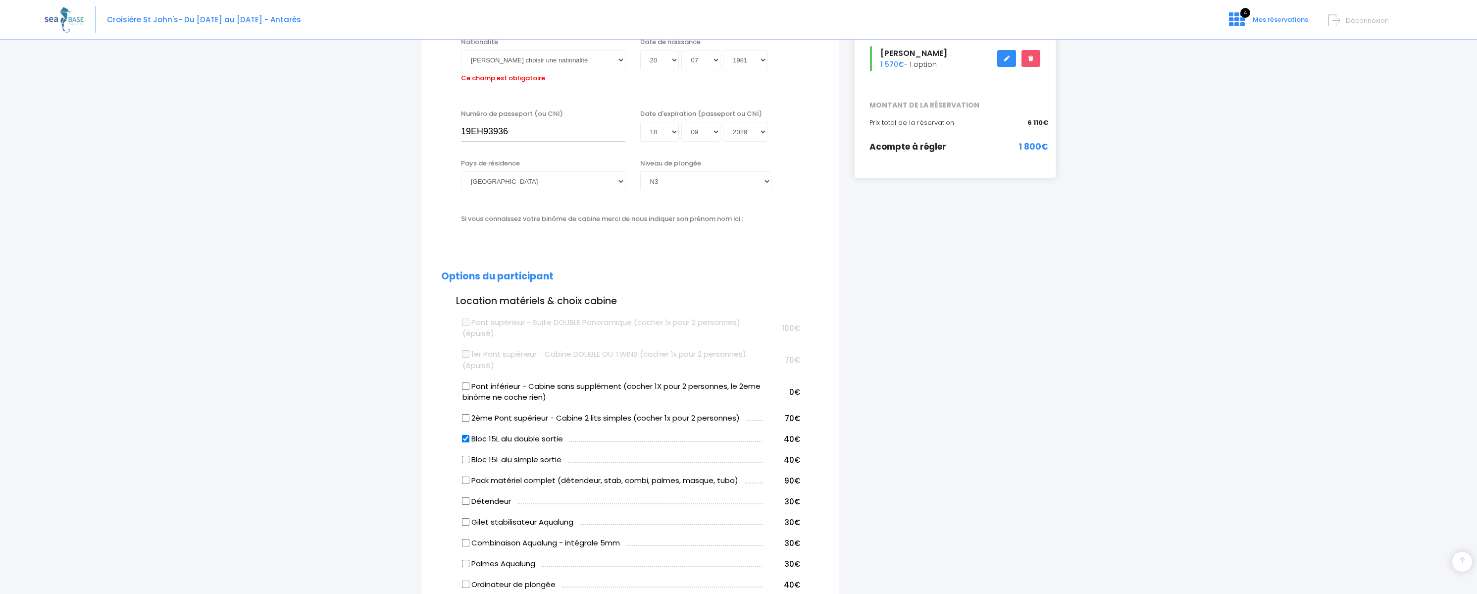
scroll to position [245, 0]
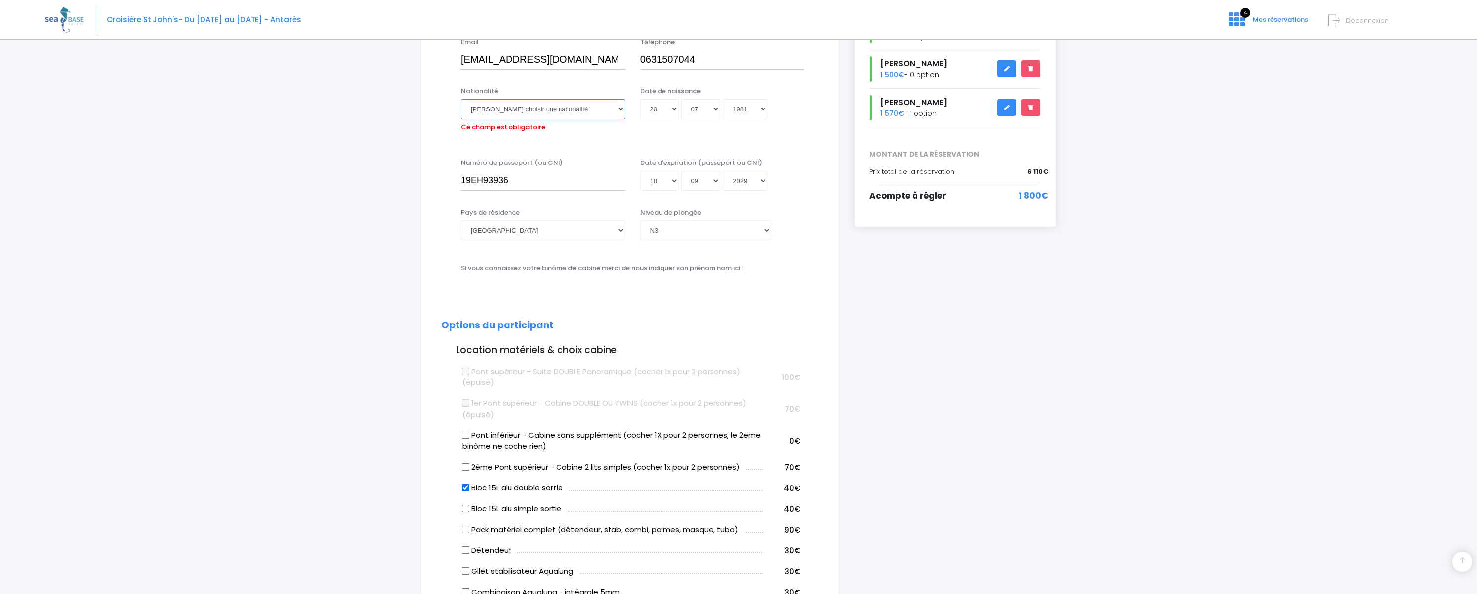
click at [519, 106] on select "Veuillez choisir une nationalité [DEMOGRAPHIC_DATA] Algerienne Allemande [GEOGR…" at bounding box center [543, 109] width 164 height 20
select select "Française"
click at [461, 99] on select "Veuillez choisir une nationalité Afghane Albanaise Algerienne Allemande America…" at bounding box center [543, 109] width 164 height 20
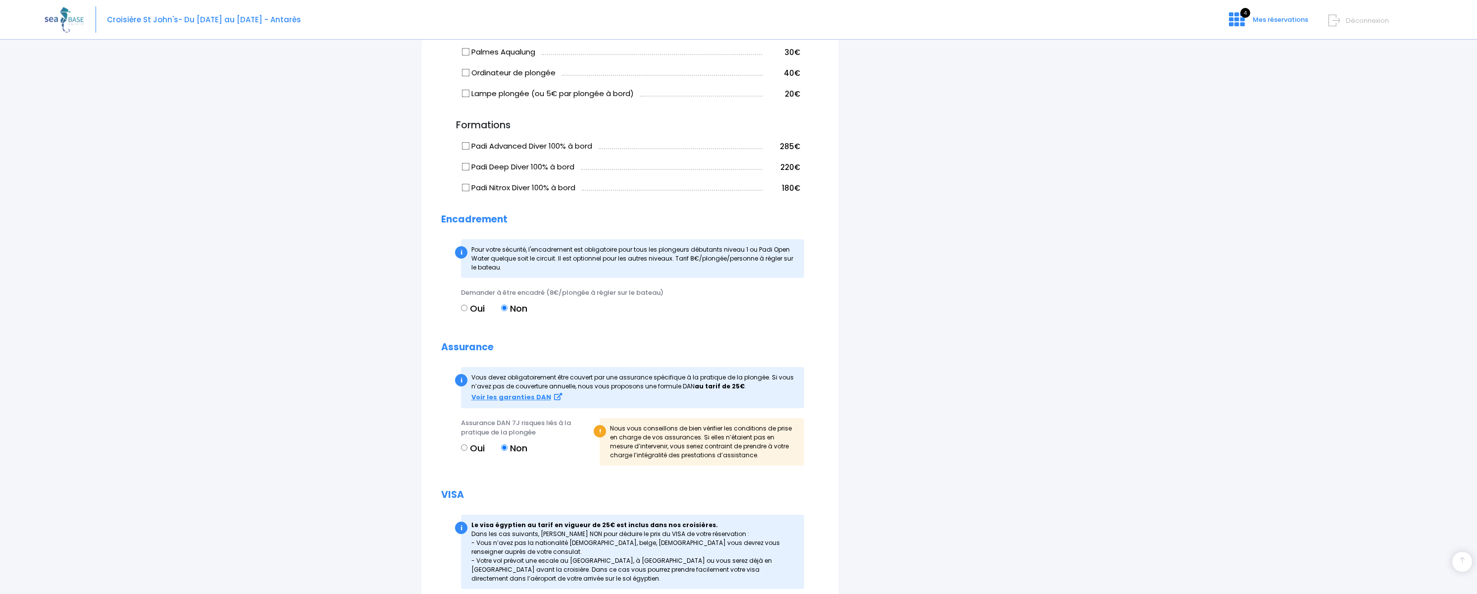
scroll to position [933, 0]
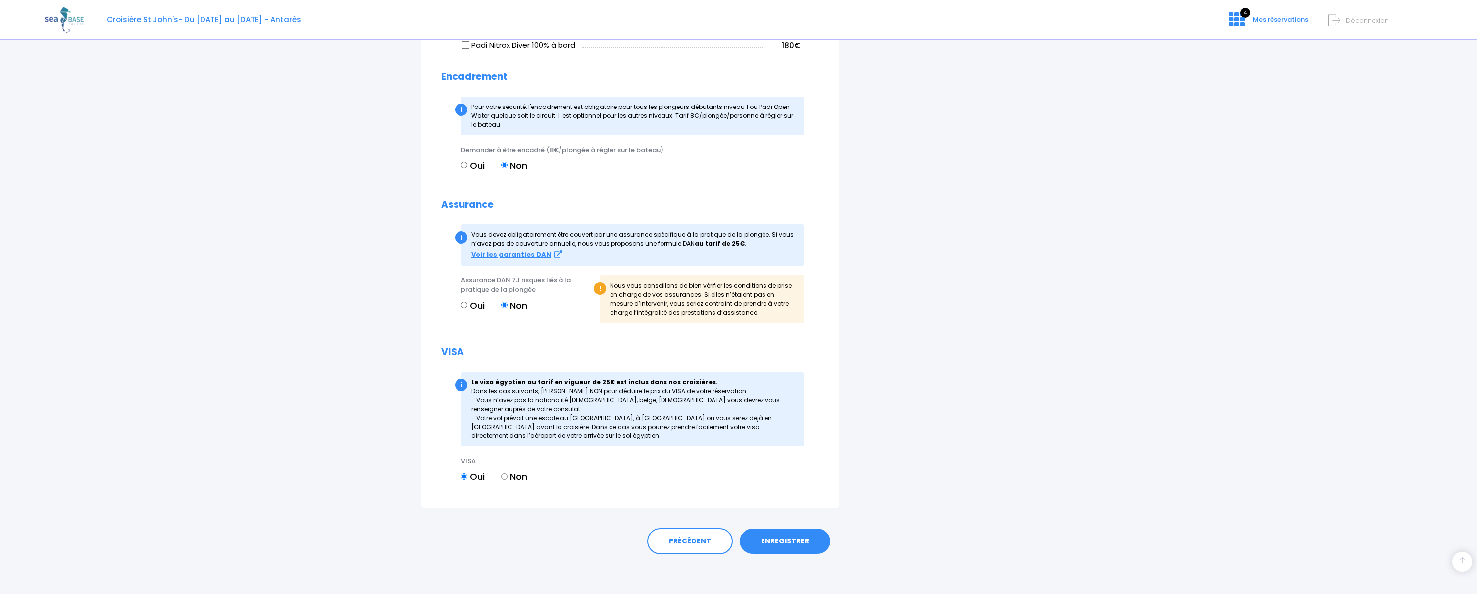
click at [768, 542] on link "ENREGISTRER" at bounding box center [785, 541] width 91 height 26
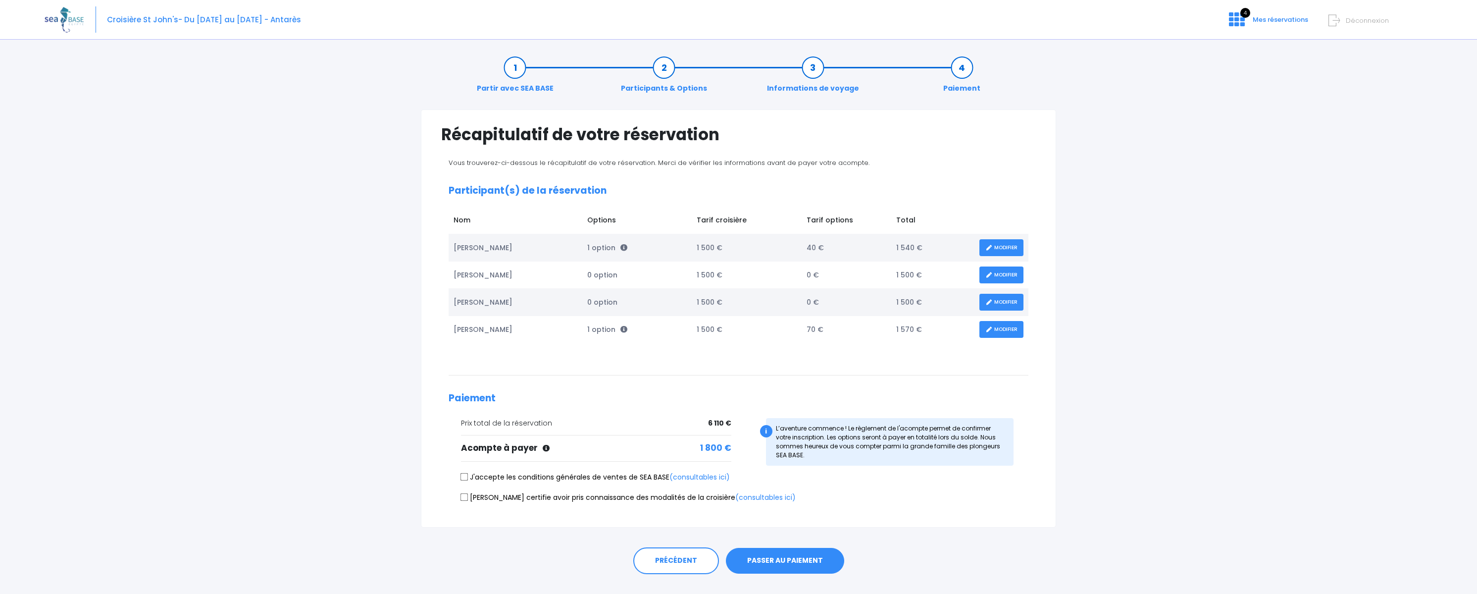
click at [467, 477] on input "J'accepte les conditions générales de ventes de SEA BASE (consultables ici)" at bounding box center [465, 477] width 8 height 8
checkbox input "true"
click at [466, 493] on input "Je certifie avoir pris connaissance des modalités de la croisière (consultables…" at bounding box center [465, 497] width 8 height 8
checkbox input "true"
click at [794, 562] on button "PASSER AU PAIEMENT" at bounding box center [785, 561] width 118 height 26
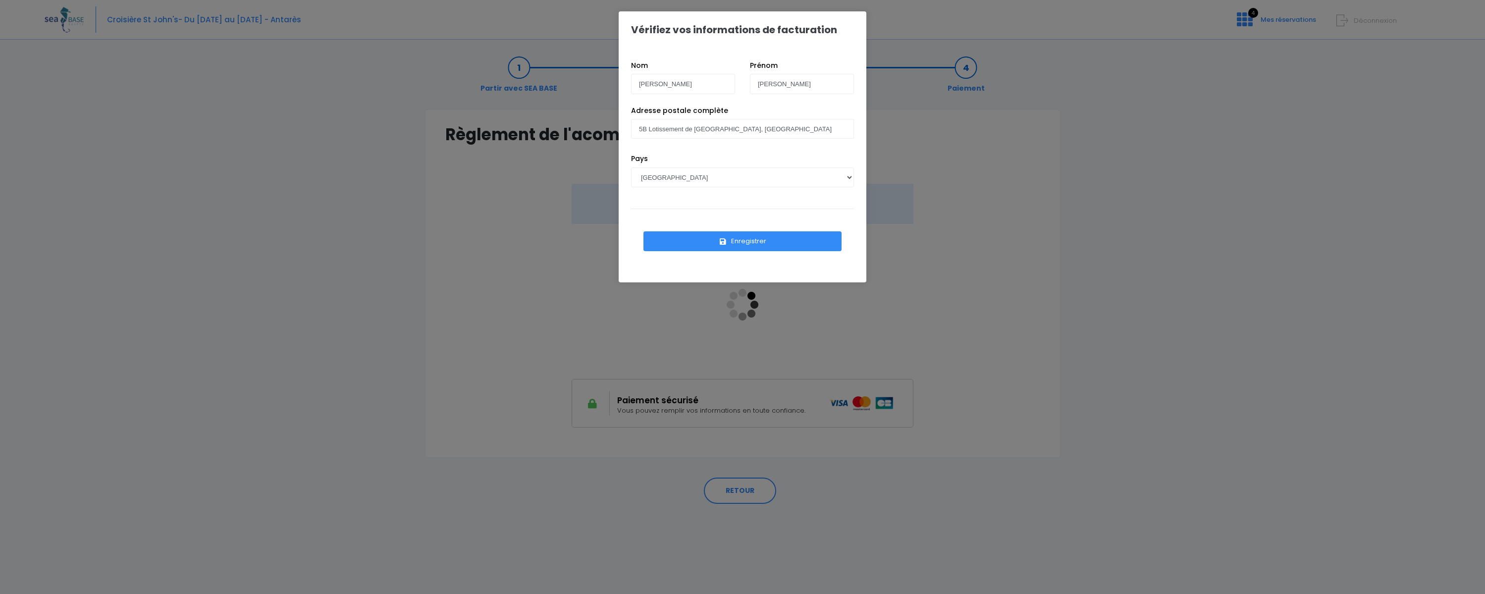
click at [717, 243] on button "Enregistrer" at bounding box center [742, 241] width 198 height 20
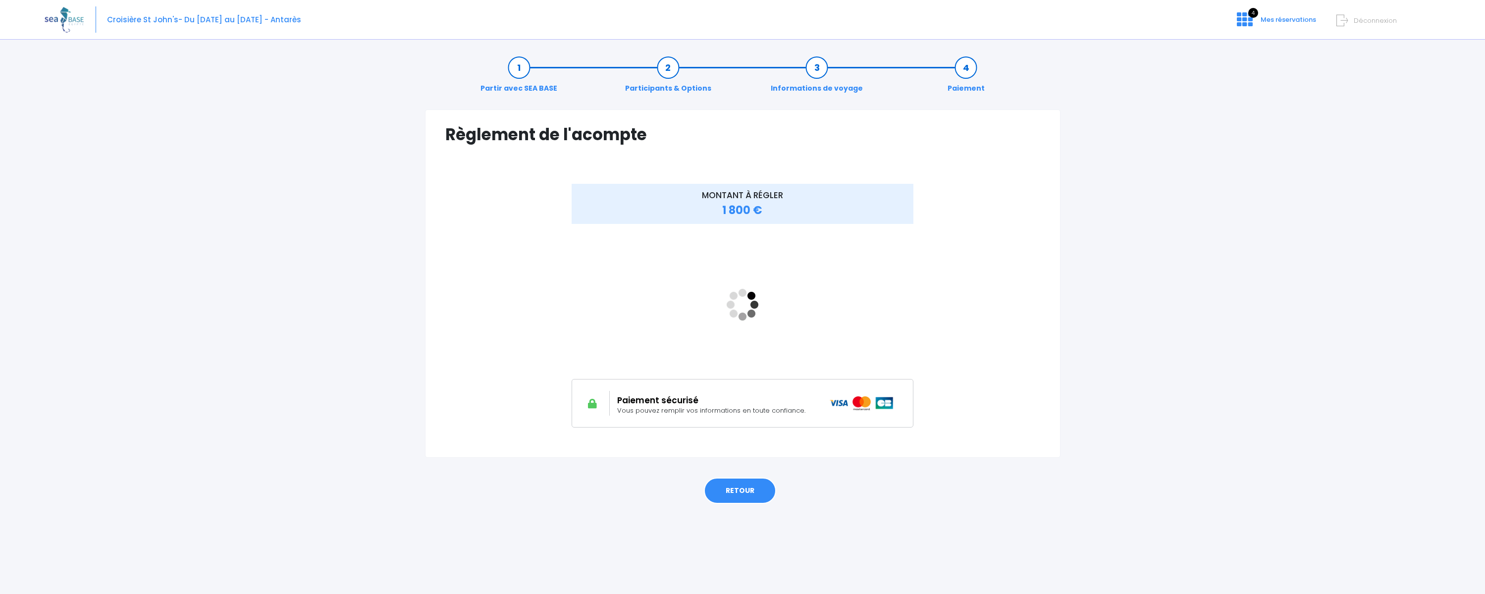
click at [744, 502] on link "RETOUR" at bounding box center [740, 490] width 72 height 27
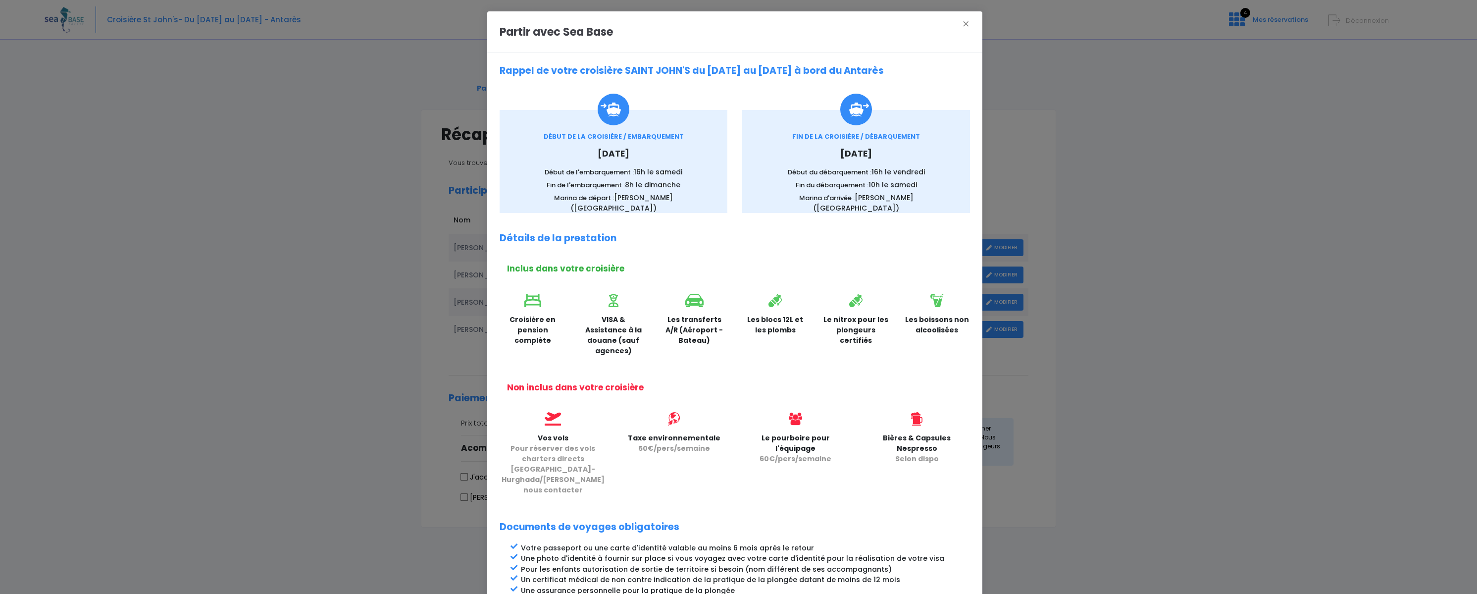
click at [1008, 480] on div "Partir avec Sea Base × Rappel de votre croisière SAINT JOHN'S du 17/10/2026 au …" at bounding box center [738, 297] width 1477 height 594
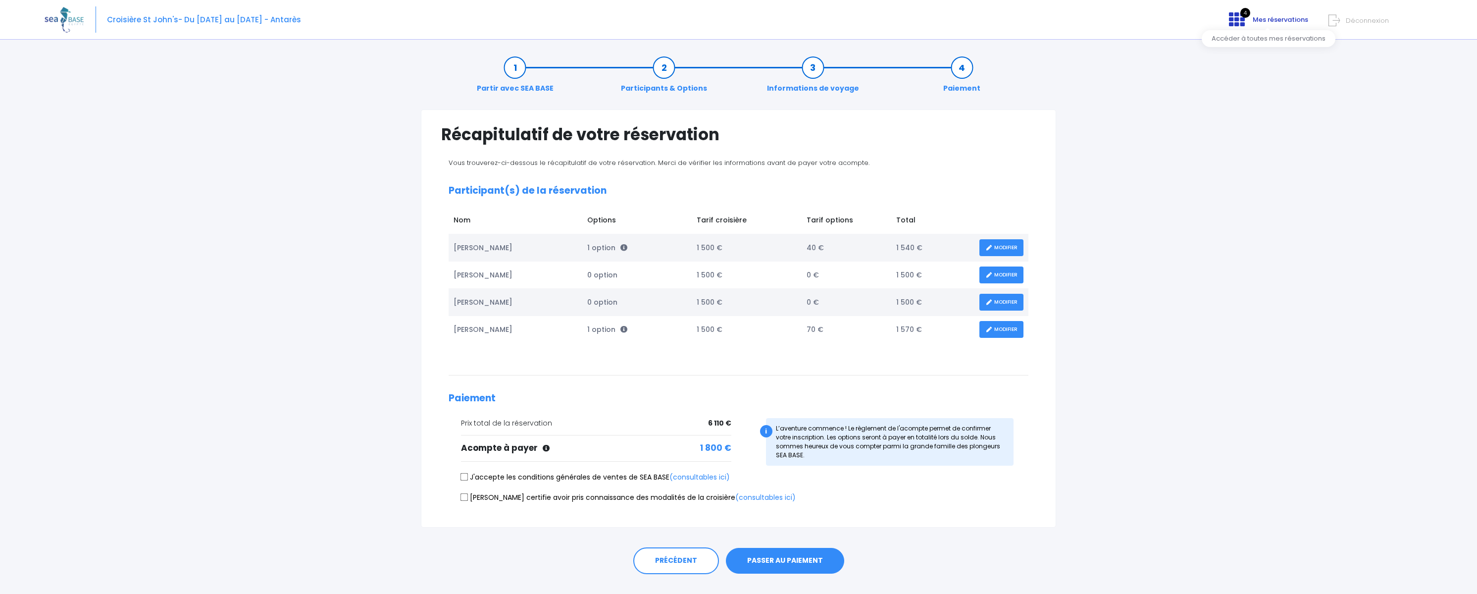
click at [1292, 18] on span "Mes réservations" at bounding box center [1280, 19] width 55 height 9
